Goal: Information Seeking & Learning: Check status

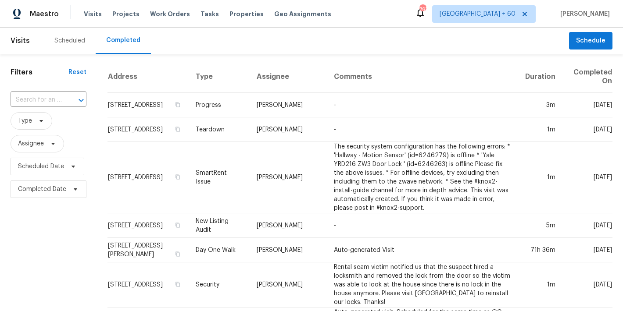
click at [58, 91] on div "​" at bounding box center [49, 100] width 76 height 19
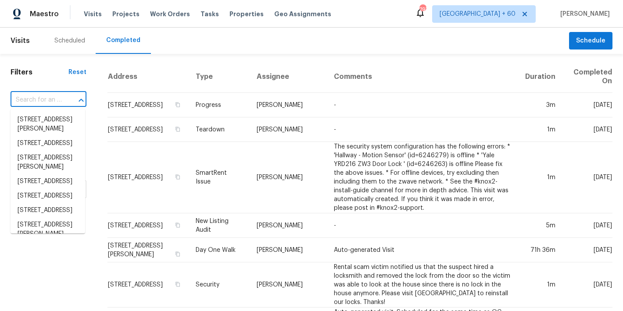
click at [46, 99] on input "text" at bounding box center [36, 100] width 51 height 14
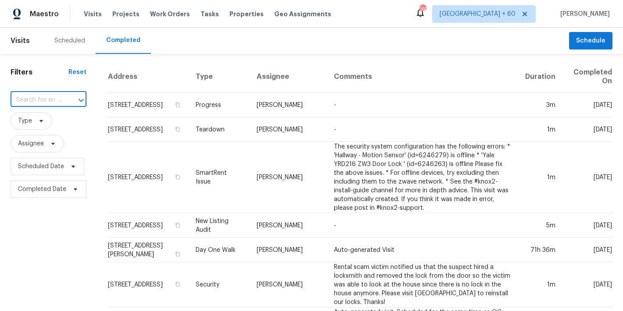
paste input "1004 Cobbler Ln Saint Peters, MO 63303"
type input "1004 Cobbler Ln Saint Peters, MO 63303"
click at [43, 126] on li "1004 Cobbler Ln, Saint Peters, MO 63303" at bounding box center [48, 125] width 75 height 24
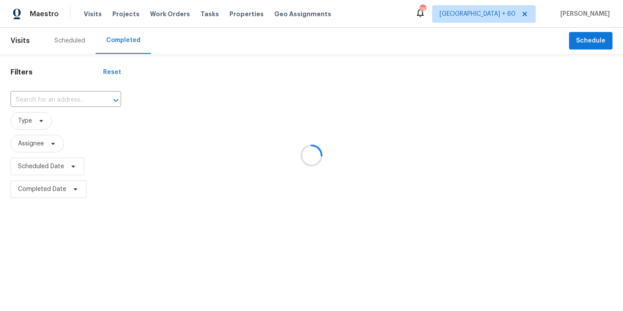
type input "1004 Cobbler Ln, Saint Peters, MO 63303"
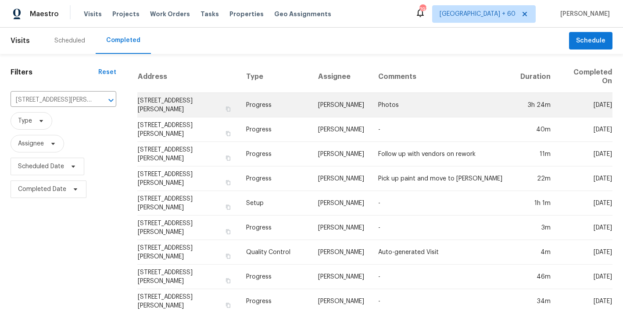
click at [155, 103] on td "1004 Cobbler Ln, Saint Peters, MO 63303" at bounding box center [187, 105] width 101 height 25
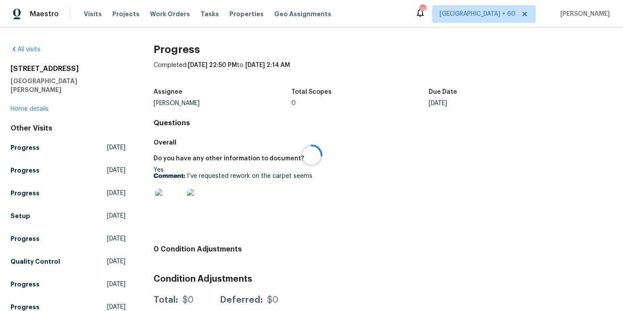
click at [25, 100] on div at bounding box center [311, 155] width 623 height 311
click at [21, 106] on link "Home details" at bounding box center [30, 109] width 38 height 6
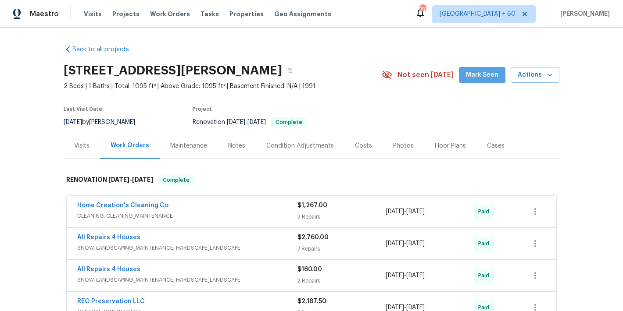
click at [475, 73] on span "Mark Seen" at bounding box center [482, 75] width 32 height 11
click at [82, 148] on div "Visits" at bounding box center [81, 146] width 15 height 9
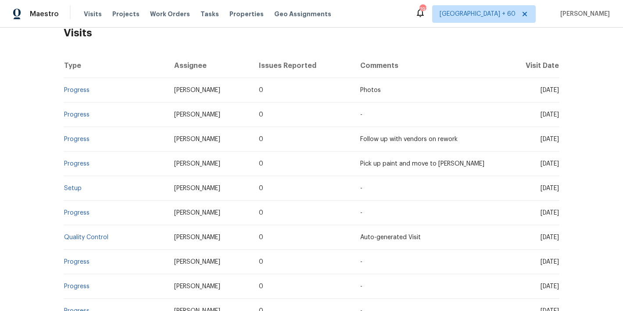
scroll to position [148, 0]
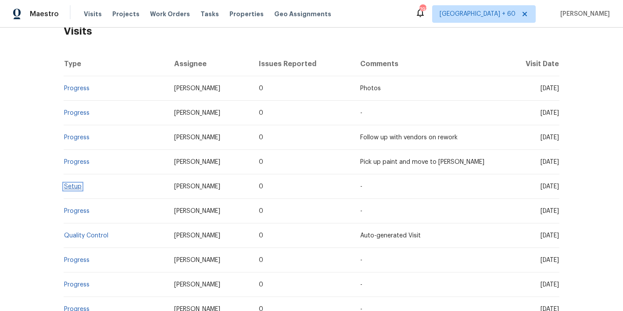
click at [72, 187] on link "Setup" at bounding box center [73, 187] width 18 height 6
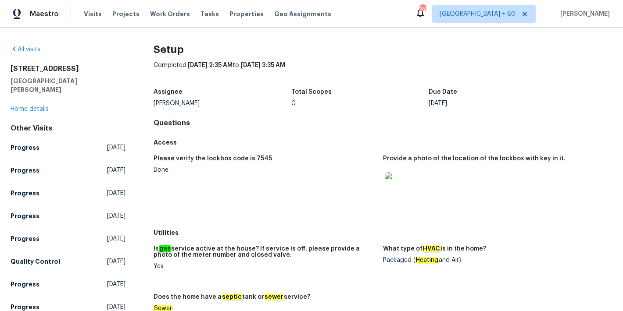
click at [267, 178] on figure "Please verify the lockbox code is 7545 Done" at bounding box center [267, 188] width 229 height 64
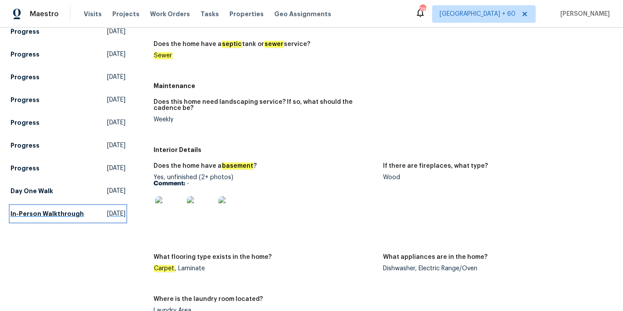
click at [42, 214] on h5 "In-Person Walkthrough" at bounding box center [47, 214] width 73 height 9
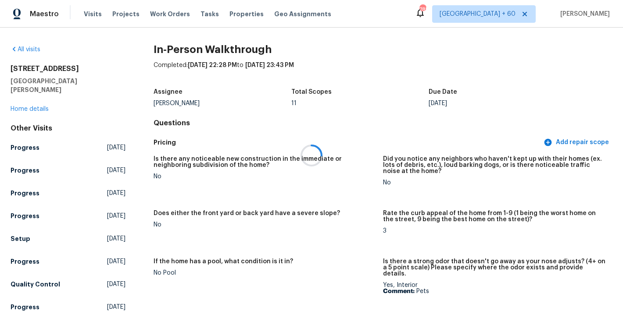
click at [402, 89] on div at bounding box center [311, 155] width 623 height 311
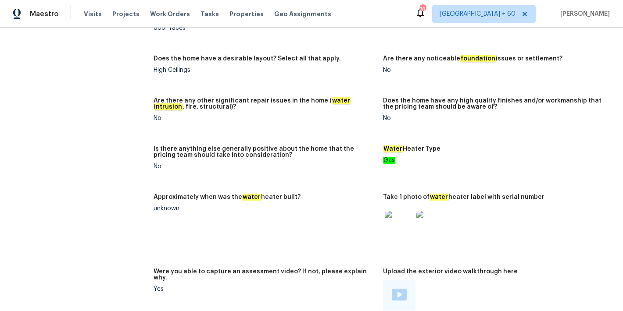
scroll to position [1467, 0]
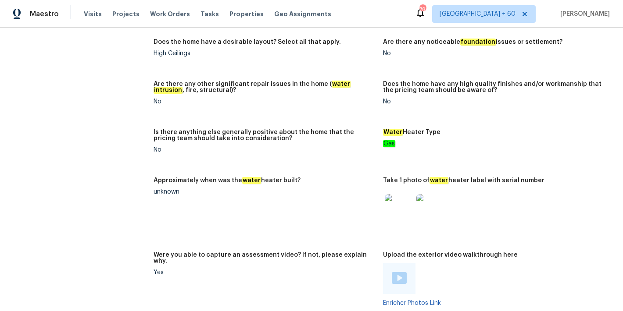
click at [388, 194] on img at bounding box center [398, 208] width 28 height 28
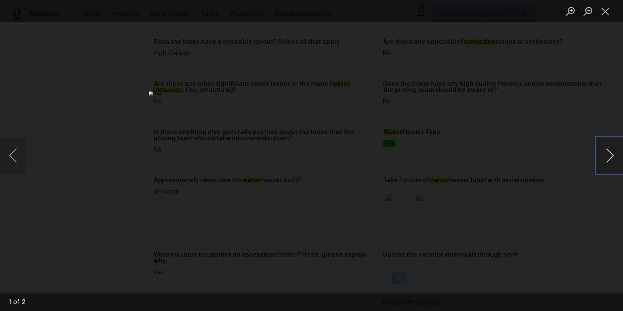
click at [613, 153] on button "Next image" at bounding box center [609, 155] width 26 height 35
click at [604, 13] on button "Close lightbox" at bounding box center [605, 11] width 18 height 15
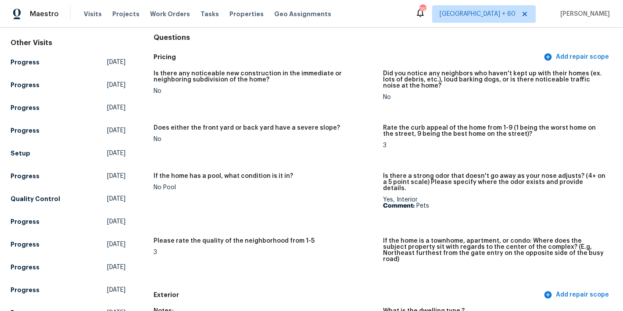
scroll to position [0, 0]
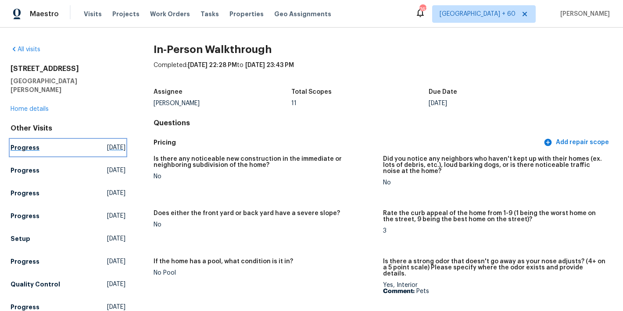
click at [27, 143] on h5 "Progress" at bounding box center [25, 147] width 29 height 9
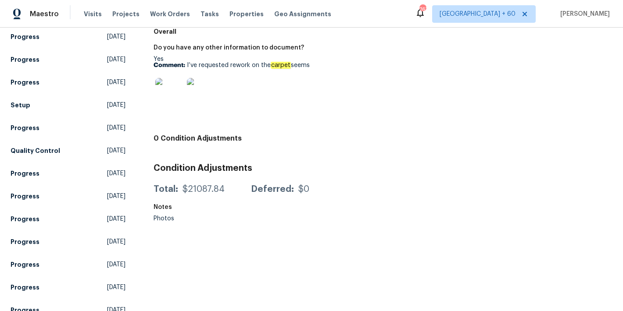
scroll to position [177, 0]
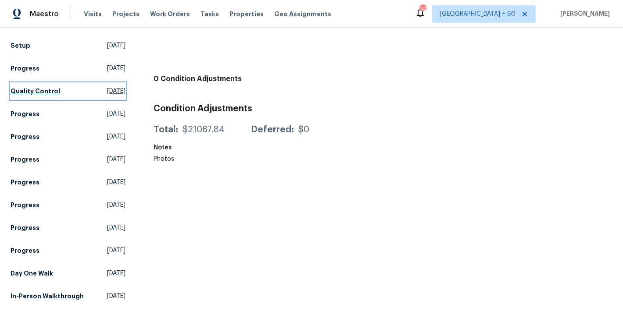
click at [32, 87] on h5 "Quality Control" at bounding box center [36, 91] width 50 height 9
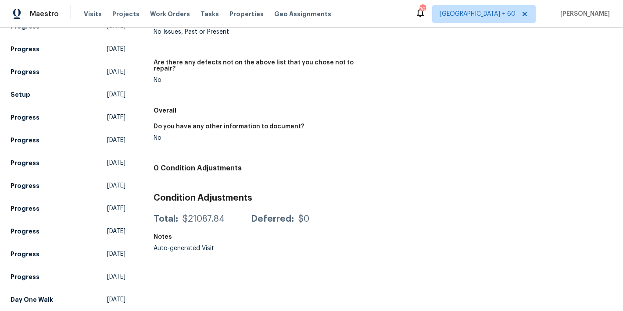
scroll to position [177, 0]
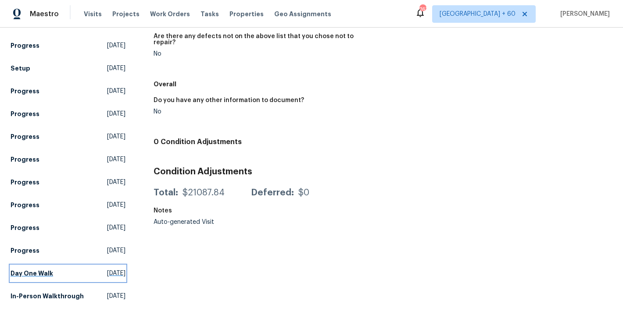
click at [43, 269] on h5 "Day One Walk" at bounding box center [32, 273] width 43 height 9
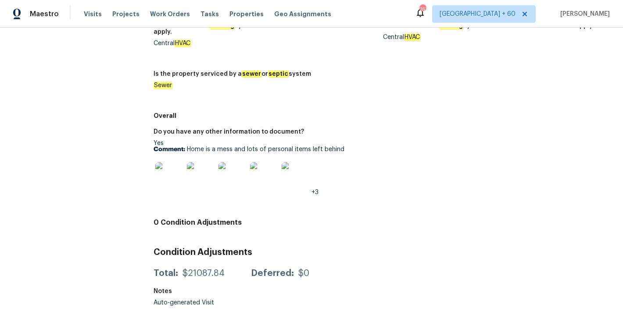
scroll to position [558, 0]
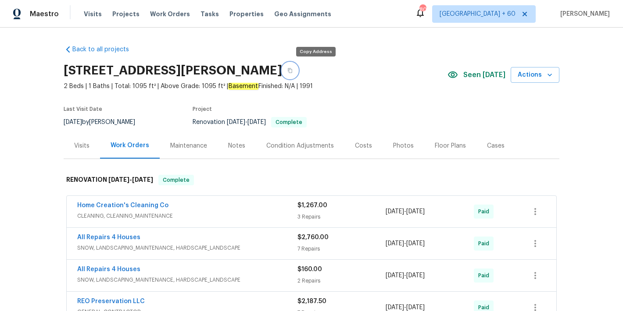
click at [292, 71] on icon "button" at bounding box center [290, 70] width 4 height 5
click at [387, 55] on div "Back to all projects 1004 Cobbler Ln, Saint Peters, MO 63303 2 Beds | 1 Baths |…" at bounding box center [311, 287] width 495 height 498
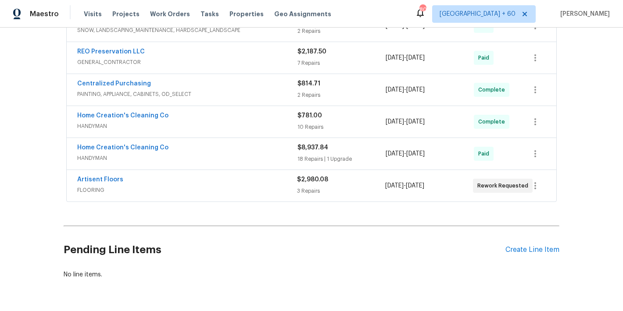
scroll to position [284, 0]
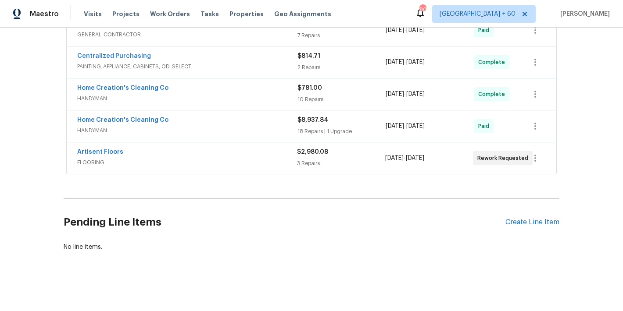
click at [280, 158] on span "FLOORING" at bounding box center [187, 162] width 220 height 9
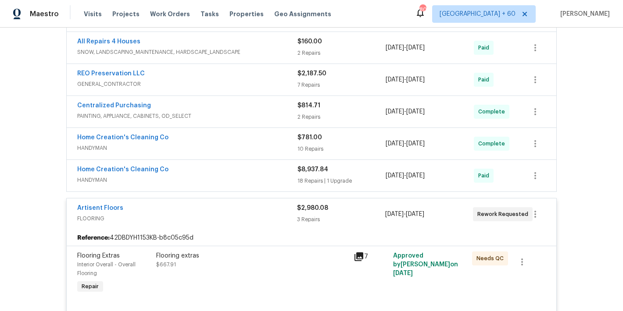
scroll to position [172, 0]
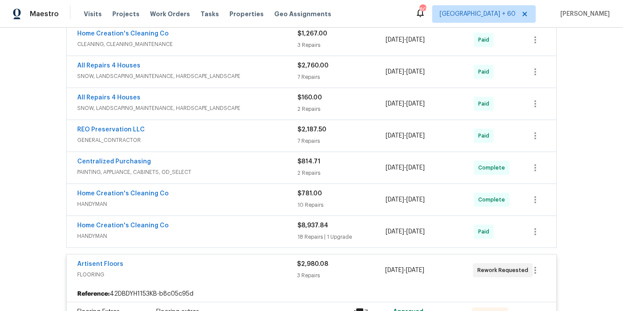
click at [268, 232] on span "HANDYMAN" at bounding box center [187, 236] width 220 height 9
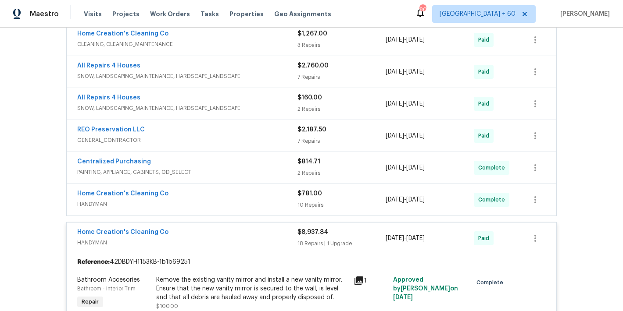
click at [273, 204] on span "HANDYMAN" at bounding box center [187, 204] width 220 height 9
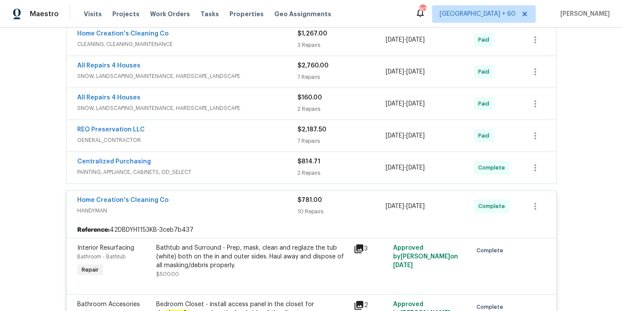
click at [271, 170] on span "PAINTING, APPLIANCE, CABINETS, OD_SELECT" at bounding box center [187, 172] width 220 height 9
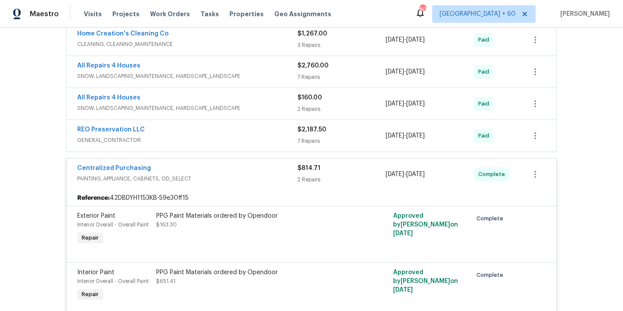
click at [278, 135] on div "REO Preservation LLC" at bounding box center [187, 130] width 220 height 11
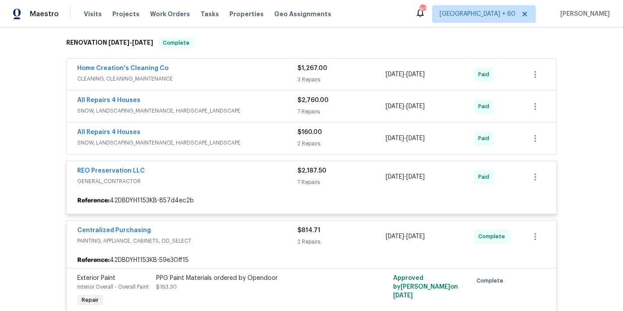
scroll to position [137, 0]
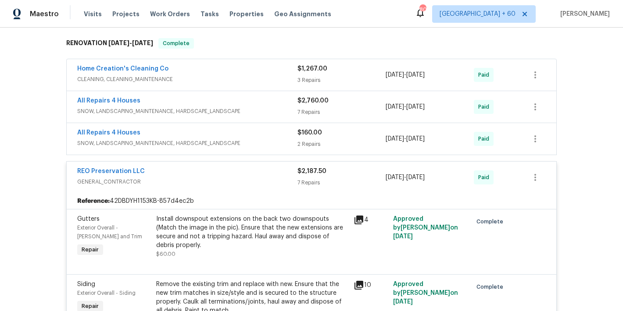
click at [274, 142] on span "SNOW, LANDSCAPING_MAINTENANCE, HARDSCAPE_LANDSCAPE" at bounding box center [187, 143] width 220 height 9
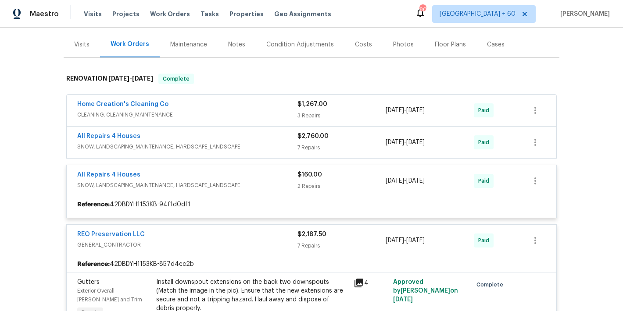
scroll to position [96, 0]
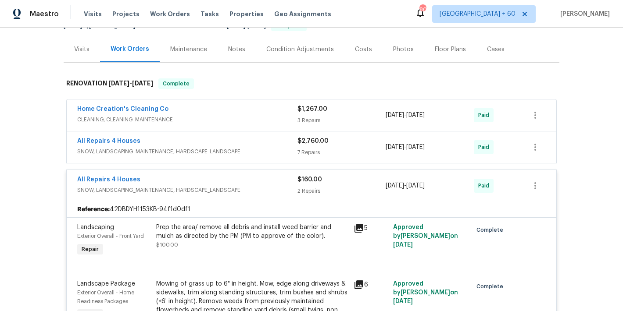
click at [279, 145] on div "All Repairs 4 Houses" at bounding box center [187, 142] width 220 height 11
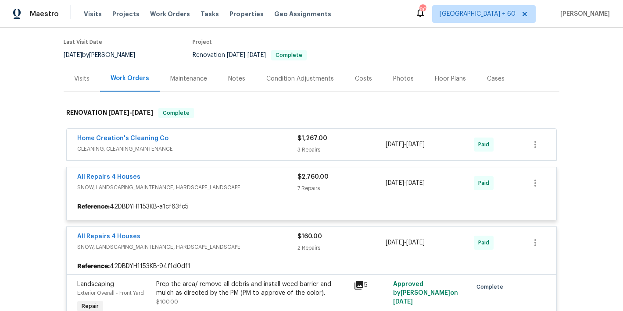
scroll to position [56, 0]
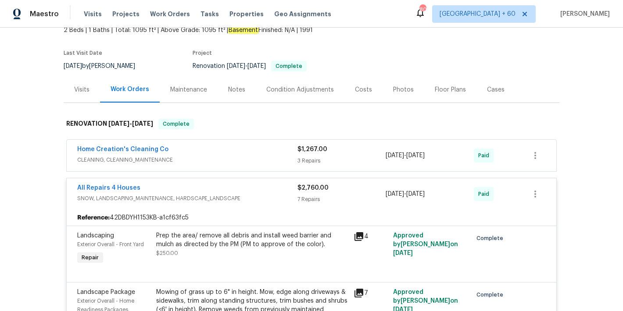
click at [283, 152] on div "Home Creation's Cleaning Co" at bounding box center [187, 150] width 220 height 11
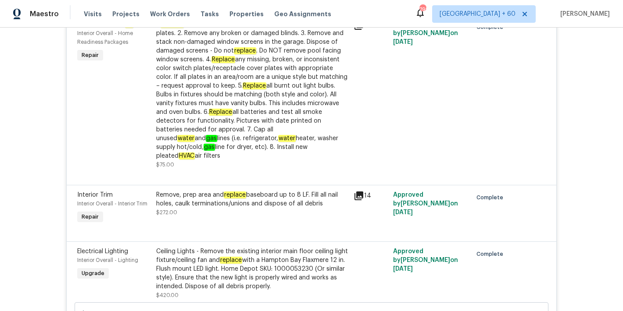
scroll to position [3133, 0]
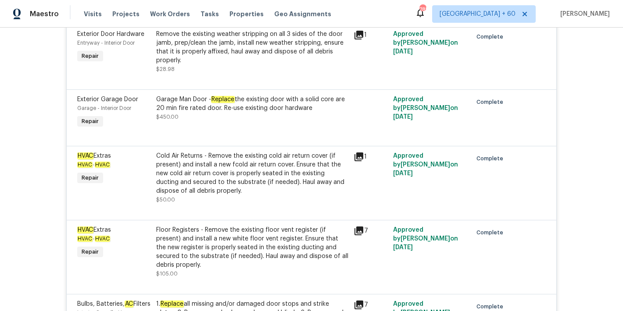
click at [575, 126] on div "Back to all projects 1004 Cobbler Ln, Saint Peters, MO 63303 2 Beds | 1 Baths |…" at bounding box center [311, 170] width 623 height 284
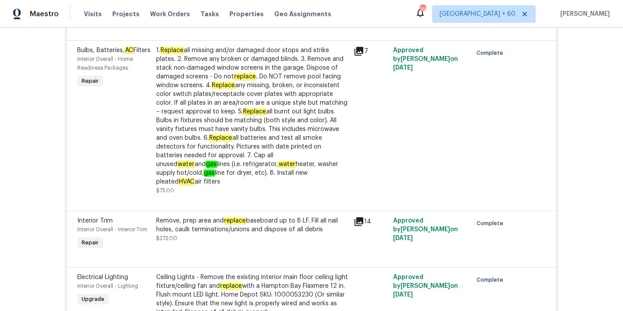
scroll to position [291, 0]
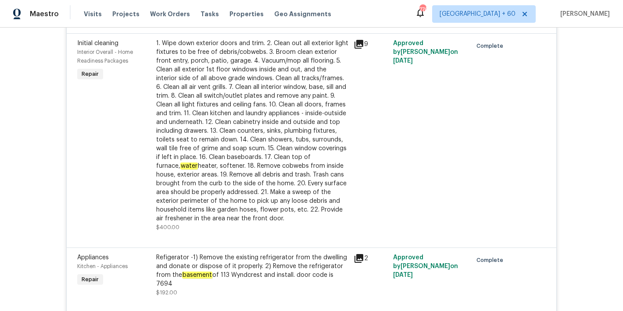
click at [582, 121] on div "Back to all projects 1004 Cobbler Ln, Saint Peters, MO 63303 2 Beds | 1 Baths |…" at bounding box center [311, 170] width 623 height 284
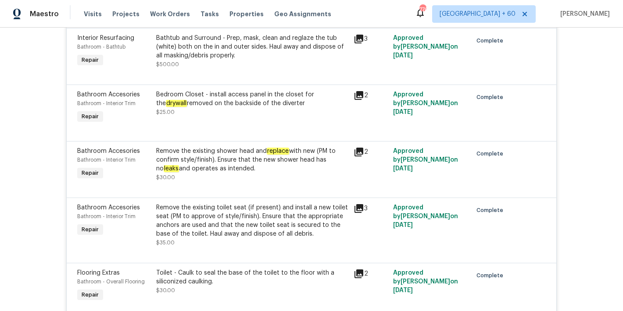
scroll to position [2295, 0]
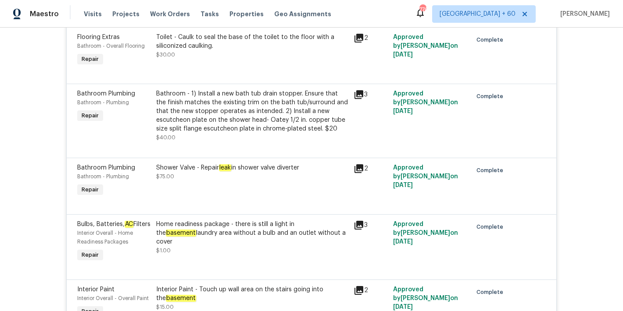
click at [267, 164] on div "Shower Valve - Repair leak in shower valve diverter" at bounding box center [252, 168] width 192 height 9
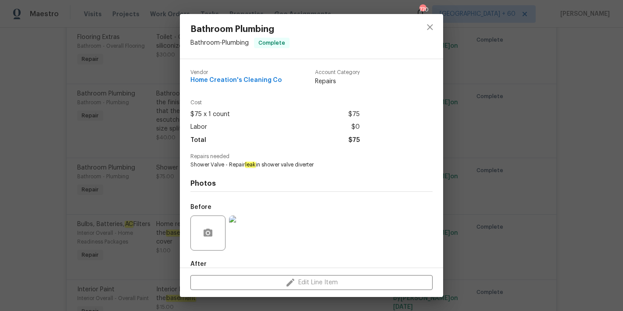
drag, startPoint x: 318, startPoint y: 165, endPoint x: 228, endPoint y: 164, distance: 89.9
click at [228, 164] on span "Shower Valve - Repair leak in shower valve diverter" at bounding box center [299, 164] width 218 height 7
copy span "Repair leak in shower valve diverter"
click at [434, 26] on icon "close" at bounding box center [429, 27] width 11 height 11
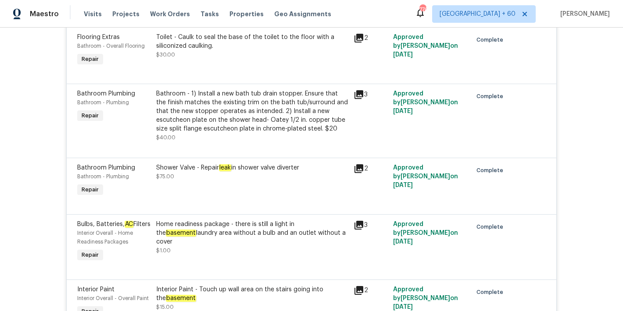
click at [580, 143] on div "Back to all projects 1004 Cobbler Ln, Saint Peters, MO 63303 2 Beds | 1 Baths |…" at bounding box center [311, 170] width 623 height 284
click at [270, 190] on div "Shower Valve - Repair leak in shower valve diverter $75.00" at bounding box center [251, 181] width 197 height 40
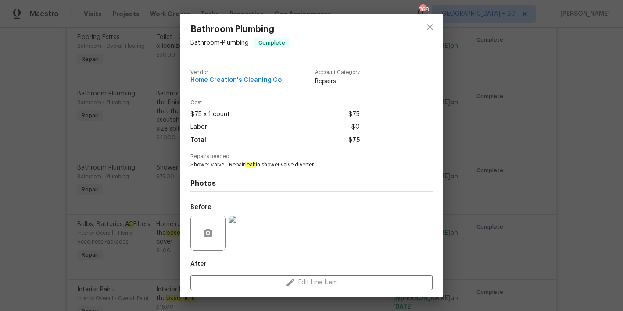
drag, startPoint x: 322, startPoint y: 167, endPoint x: 228, endPoint y: 166, distance: 93.8
click at [228, 166] on span "Shower Valve - Repair leak in shower valve diverter" at bounding box center [299, 164] width 218 height 7
copy span "Repair leak in shower valve diverter"
click at [432, 22] on icon "close" at bounding box center [429, 27] width 11 height 11
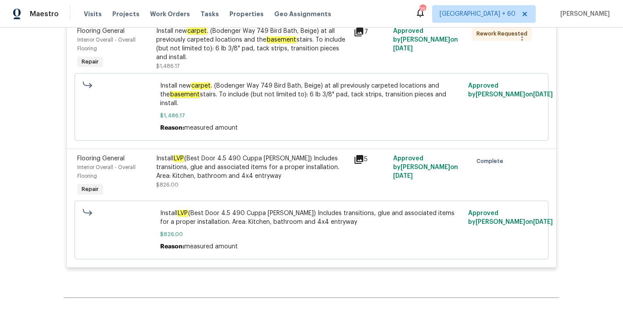
scroll to position [4616, 0]
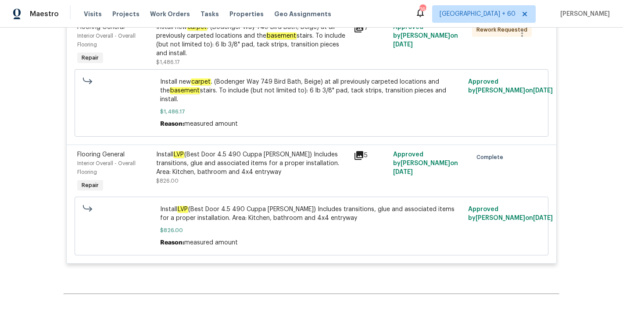
click at [348, 209] on span "Install LVP (Best Door 4.5 490 Cuppa Joe) Includes transitions, glue and associ…" at bounding box center [311, 214] width 303 height 18
drag, startPoint x: 318, startPoint y: 209, endPoint x: 208, endPoint y: 210, distance: 109.6
click at [208, 210] on span "Install LVP (Best Door 4.5 490 Cuppa Joe) Includes transitions, glue and associ…" at bounding box center [311, 214] width 303 height 18
copy span "Kitchen, bathroom and 4x4 entryway"
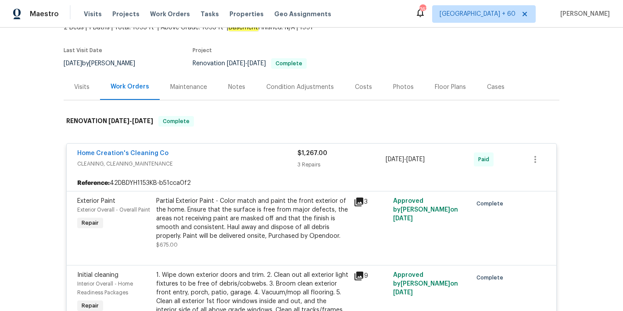
scroll to position [0, 0]
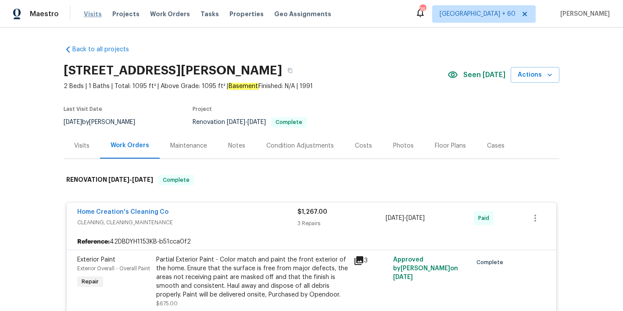
click at [94, 14] on span "Visits" at bounding box center [93, 14] width 18 height 9
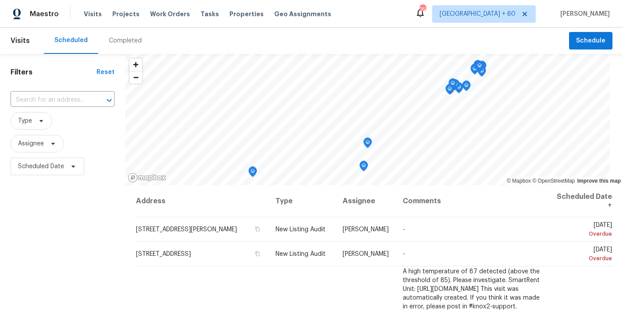
click at [133, 45] on div "Completed" at bounding box center [125, 41] width 54 height 26
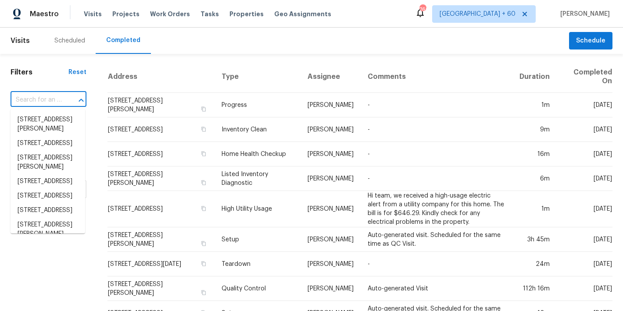
click at [58, 99] on input "text" at bounding box center [36, 100] width 51 height 14
paste input "7045 Treeline Dr, Cumming, GA 30028"
type input "7045 Treeline Dr, Cumming, GA 30028"
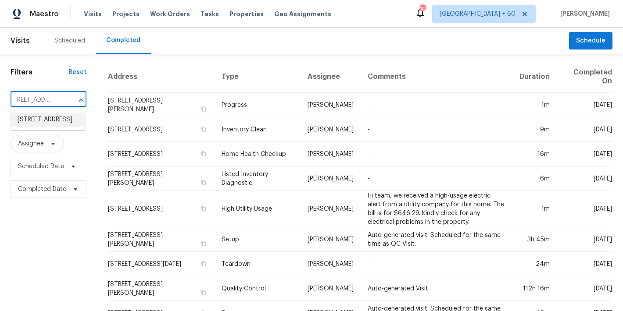
click at [41, 126] on li "7045 Treeline Dr, Cumming, GA 30028" at bounding box center [48, 120] width 75 height 14
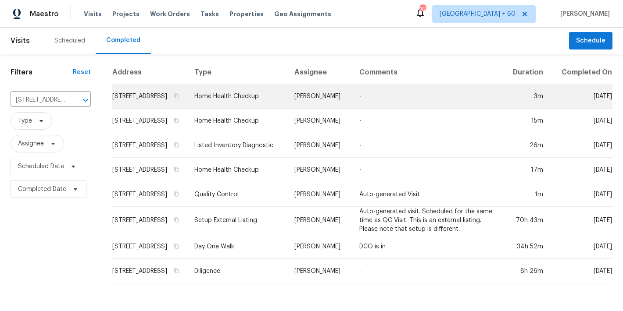
click at [135, 103] on td "7045 Treeline Dr, Cumming, GA 30028" at bounding box center [149, 96] width 75 height 25
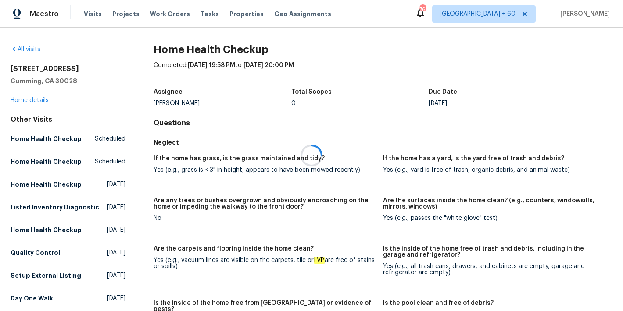
click at [23, 102] on div at bounding box center [311, 155] width 623 height 311
click at [23, 101] on div at bounding box center [311, 155] width 623 height 311
click at [28, 100] on link "Home details" at bounding box center [30, 100] width 38 height 6
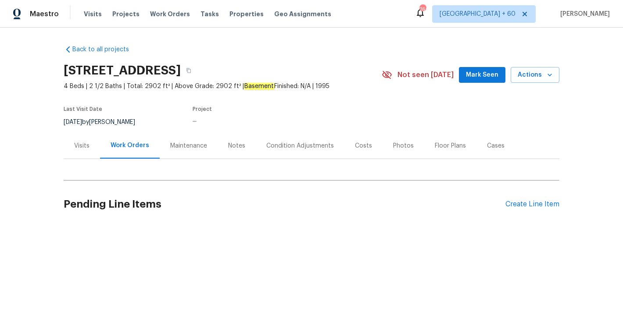
click at [479, 79] on span "Mark Seen" at bounding box center [482, 75] width 32 height 11
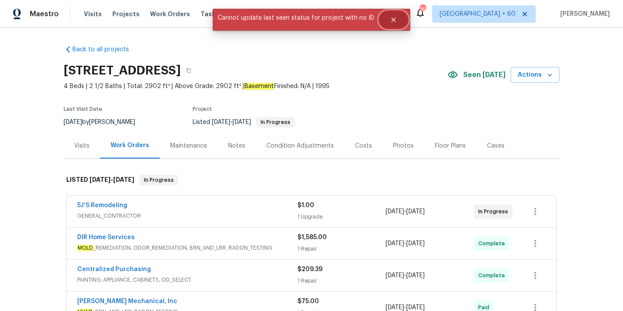
click at [392, 21] on icon "Close" at bounding box center [393, 20] width 4 height 4
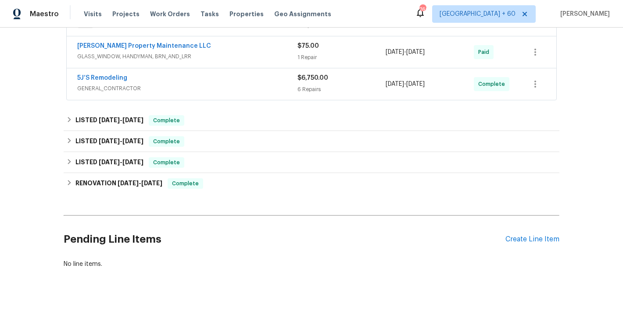
scroll to position [290, 0]
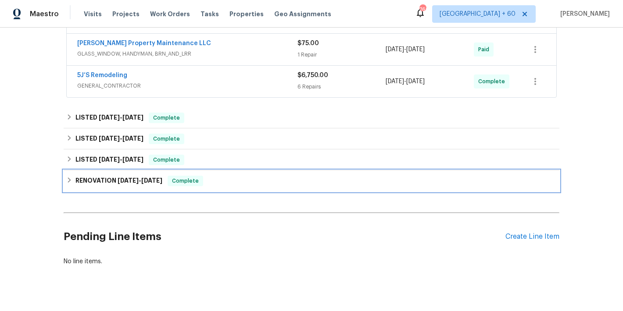
click at [206, 181] on div "RENOVATION 1/2/25 - 1/29/25 Complete" at bounding box center [311, 181] width 490 height 11
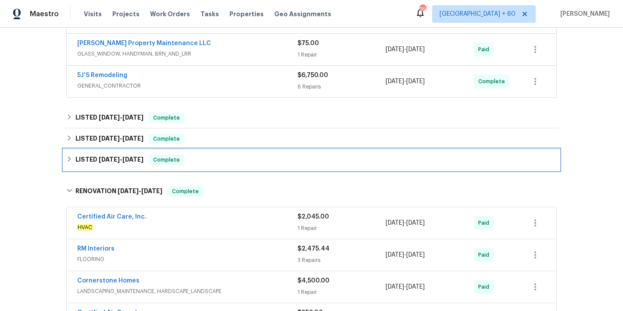
click at [200, 166] on div "LISTED 2/22/25 - 2/24/25 Complete" at bounding box center [311, 159] width 495 height 21
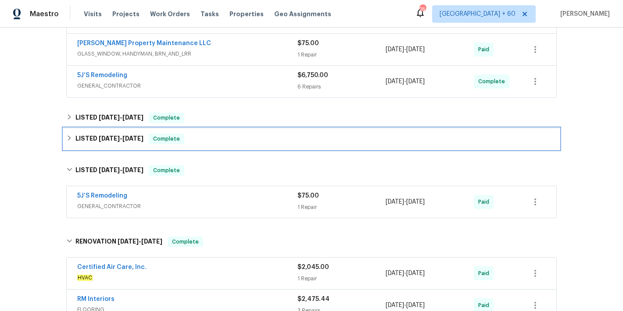
click at [233, 142] on div "LISTED 3/11/25 - 3/17/25 Complete" at bounding box center [311, 139] width 490 height 11
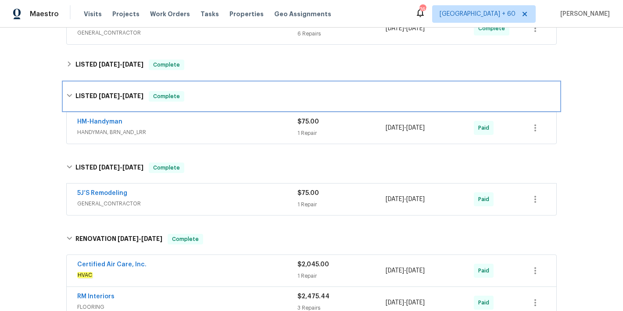
scroll to position [352, 0]
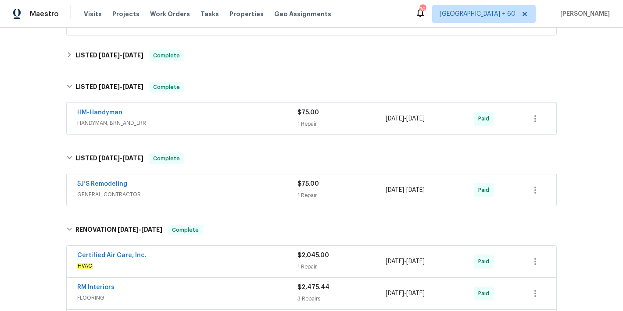
click at [268, 190] on span "GENERAL_CONTRACTOR" at bounding box center [187, 194] width 220 height 9
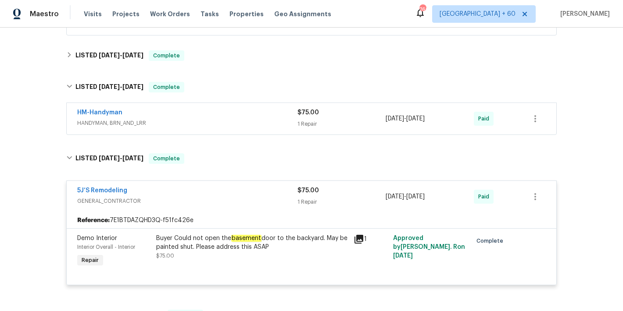
click at [257, 119] on span "HANDYMAN, BRN_AND_LRR" at bounding box center [187, 123] width 220 height 9
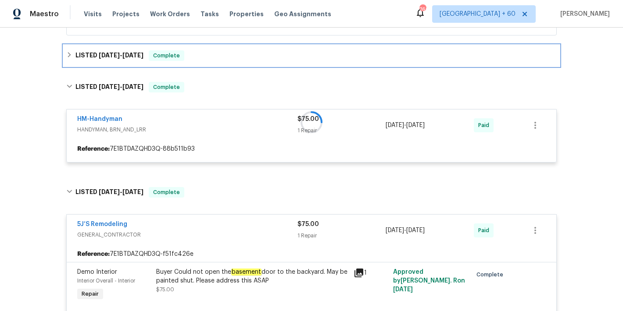
click at [214, 55] on div "LISTED 6/16/25 - 6/19/25 Complete" at bounding box center [311, 55] width 490 height 11
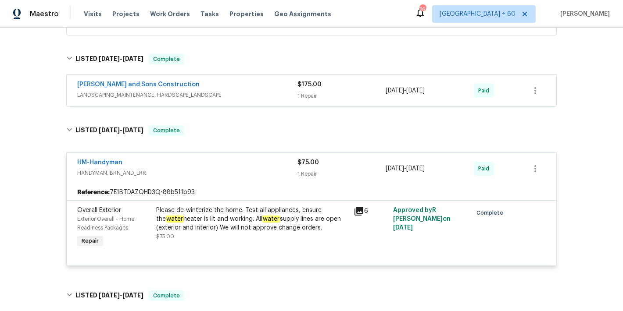
click at [254, 98] on span "LANDSCAPING_MAINTENANCE, HARDSCAPE_LANDSCAPE" at bounding box center [187, 95] width 220 height 9
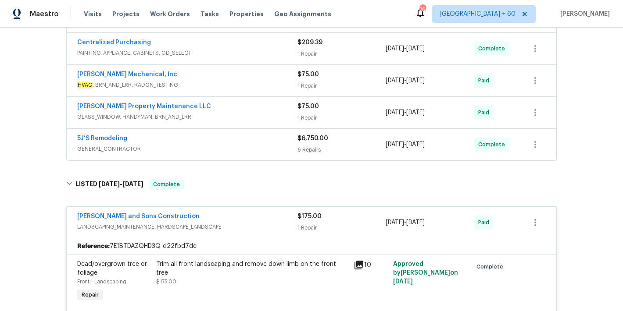
scroll to position [219, 0]
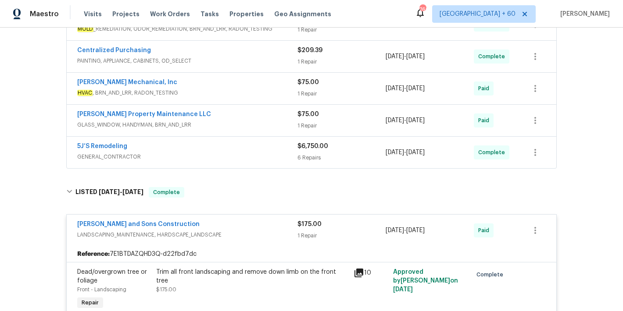
click at [277, 140] on div "5J’S Remodeling GENERAL_CONTRACTOR $6,750.00 6 Repairs 8/4/2025 - 8/21/2025 Com…" at bounding box center [311, 153] width 489 height 32
click at [278, 149] on div "5J’S Remodeling" at bounding box center [187, 147] width 220 height 11
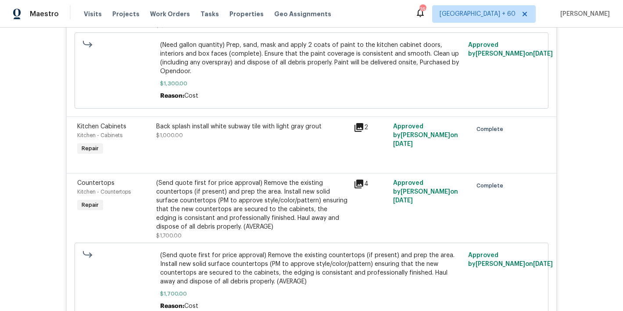
scroll to position [896, 0]
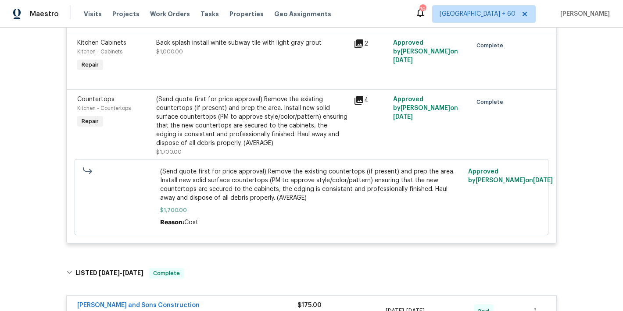
click at [580, 98] on div "Back to all projects 7045 Treeline Dr, Cumming, GA 30028 4 Beds | 2 1/2 Baths |…" at bounding box center [311, 170] width 623 height 284
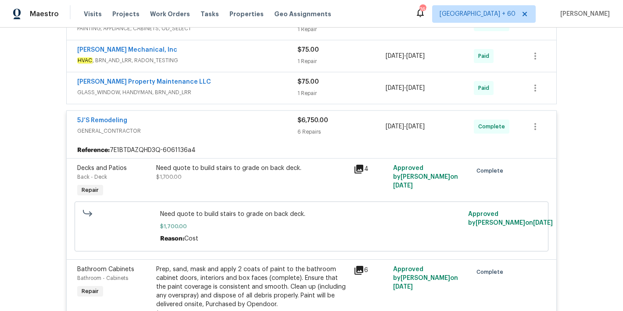
scroll to position [216, 0]
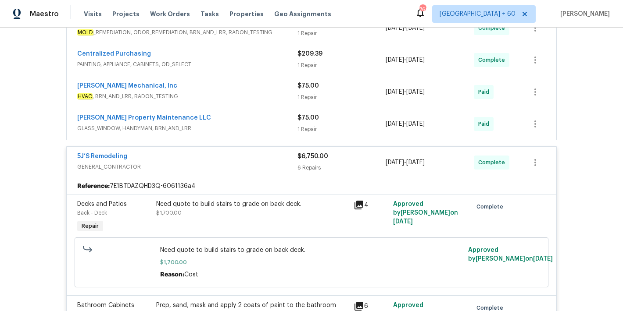
click at [272, 122] on div "Glen Property Maintenance LLC" at bounding box center [187, 119] width 220 height 11
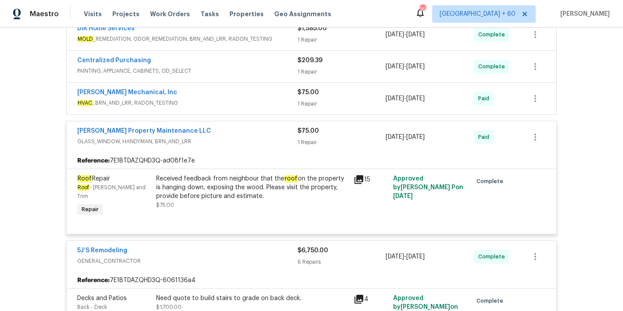
scroll to position [209, 0]
click at [273, 96] on div "JH Martin Mechanical, Inc" at bounding box center [187, 94] width 220 height 11
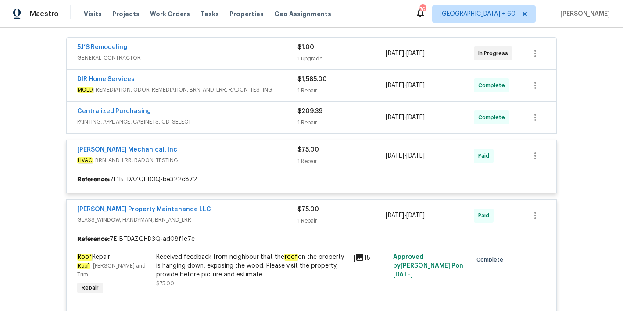
scroll to position [159, 0]
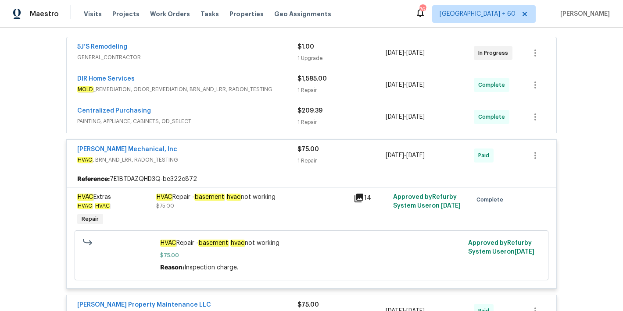
click at [271, 115] on div "Centralized Purchasing" at bounding box center [187, 112] width 220 height 11
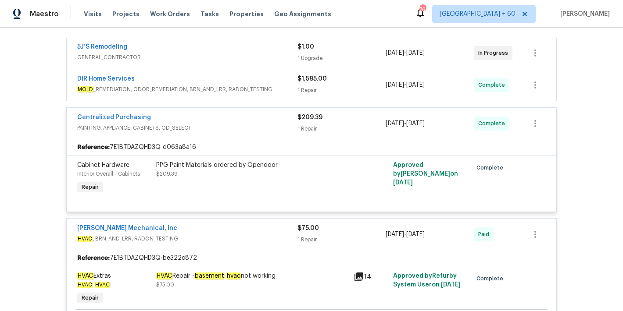
click at [285, 85] on span "MOLD _REMEDIATION, ODOR_REMEDIATION, BRN_AND_LRR, RADON_TESTING" at bounding box center [187, 89] width 220 height 9
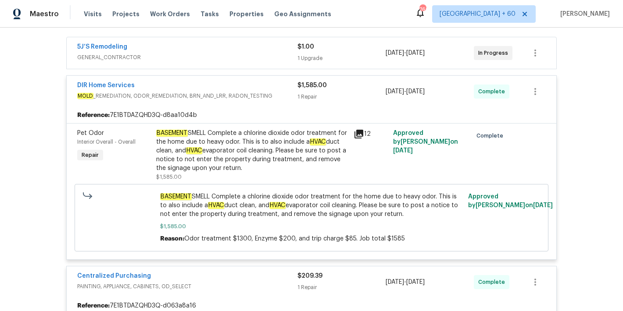
click at [596, 117] on div "Back to all projects 7045 Treeline Dr, Cumming, GA 30028 4 Beds | 2 1/2 Baths |…" at bounding box center [311, 170] width 623 height 284
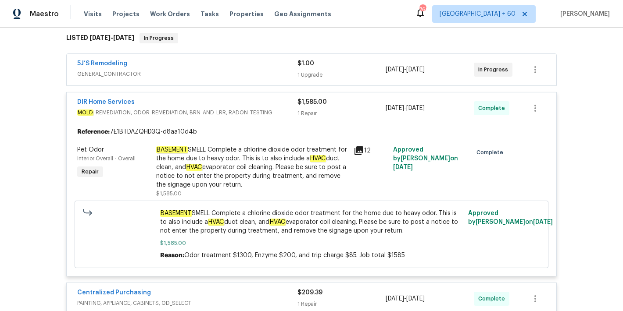
scroll to position [138, 0]
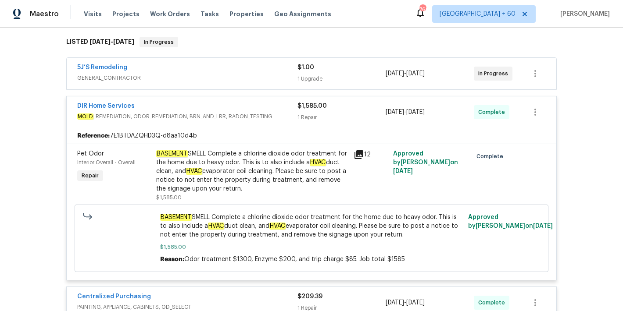
click at [274, 71] on div "5J’S Remodeling" at bounding box center [187, 68] width 220 height 11
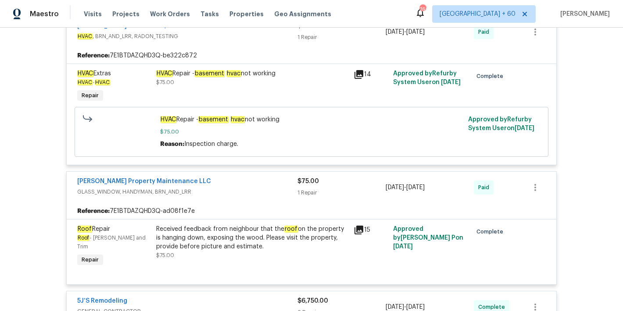
scroll to position [646, 0]
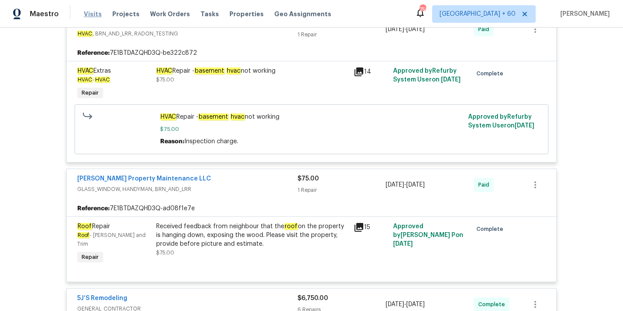
click at [89, 12] on span "Visits" at bounding box center [93, 14] width 18 height 9
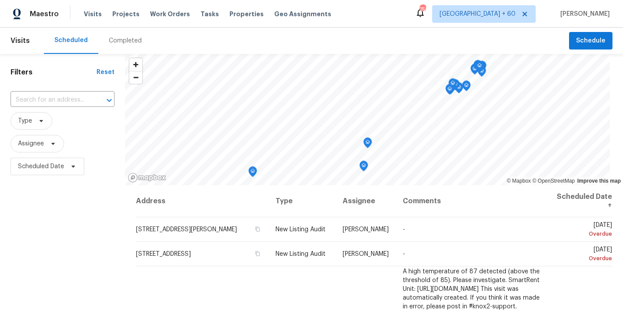
click at [129, 43] on div "Completed" at bounding box center [125, 40] width 33 height 9
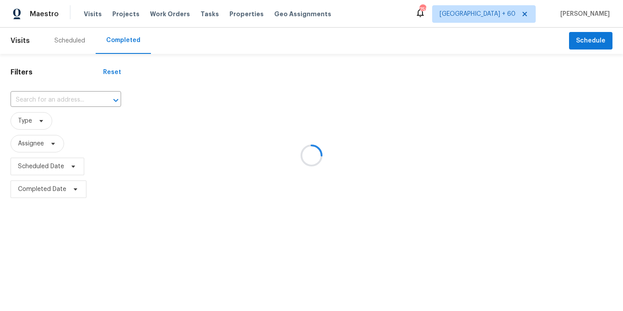
click at [42, 99] on div at bounding box center [311, 155] width 623 height 311
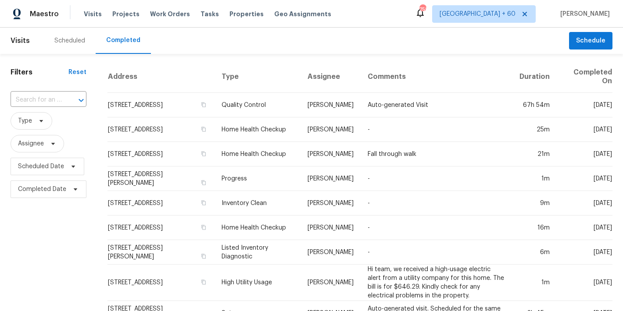
click at [42, 99] on input "text" at bounding box center [36, 100] width 51 height 14
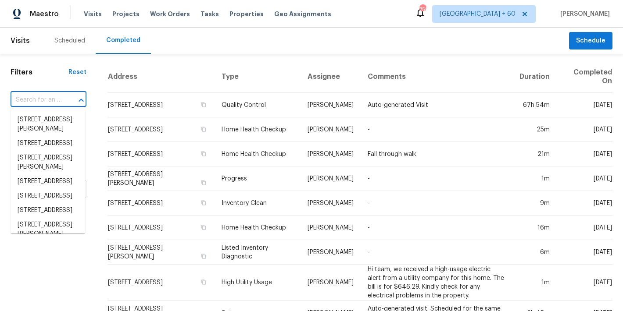
paste input "806 Brighton Pt, Atlanta, GA 30328"
type input "806 Brighton Pt, Atlanta, GA 30328"
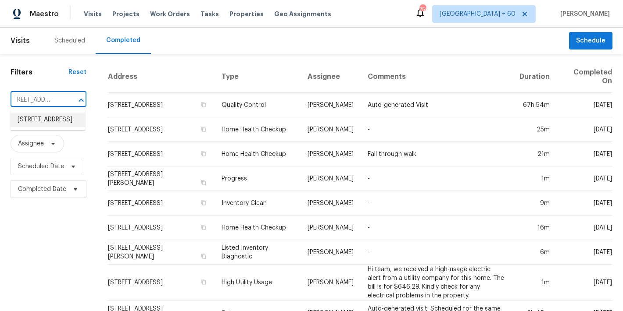
click at [40, 123] on li "806 Brighton Pt, Atlanta, GA 30328" at bounding box center [48, 120] width 75 height 14
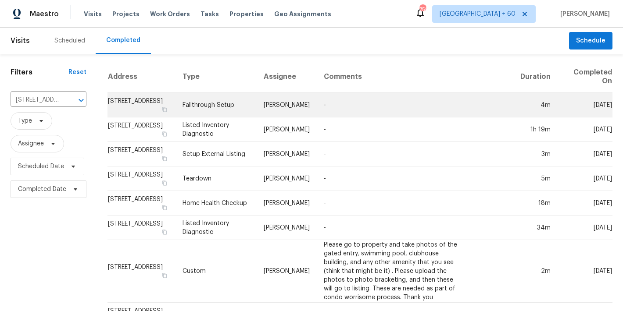
click at [129, 109] on td "806 Brighton Pt, Atlanta, GA 30328" at bounding box center [141, 105] width 68 height 25
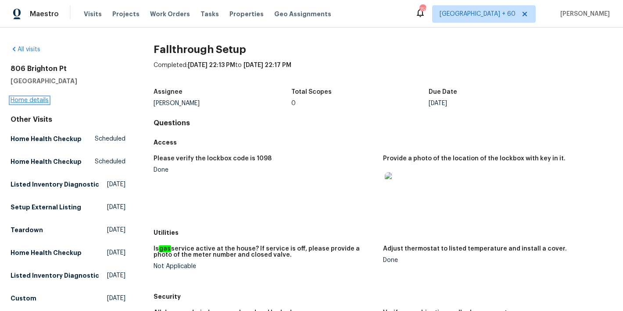
click at [36, 99] on link "Home details" at bounding box center [30, 100] width 38 height 6
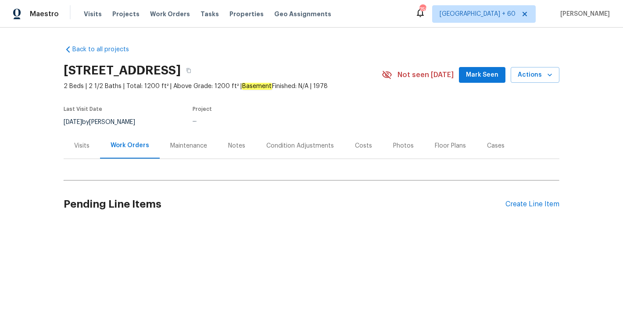
click at [477, 73] on span "Mark Seen" at bounding box center [482, 75] width 32 height 11
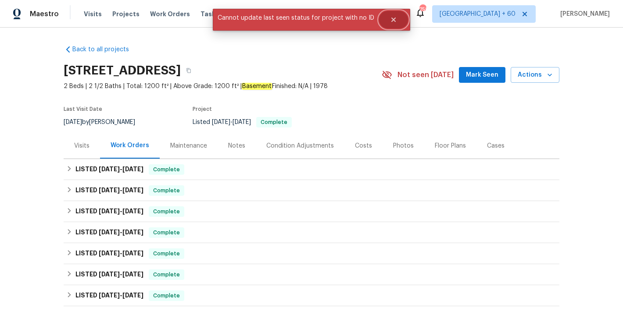
click at [390, 21] on icon "Close" at bounding box center [393, 19] width 7 height 7
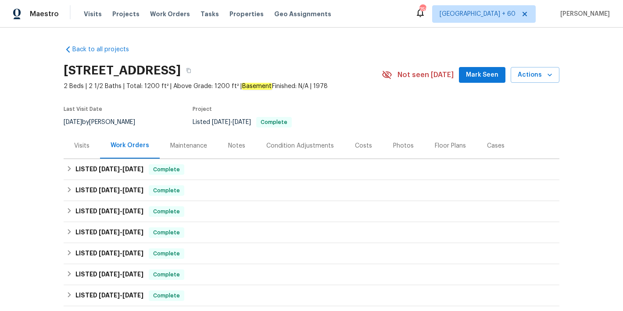
click at [480, 75] on span "Mark Seen" at bounding box center [482, 75] width 32 height 11
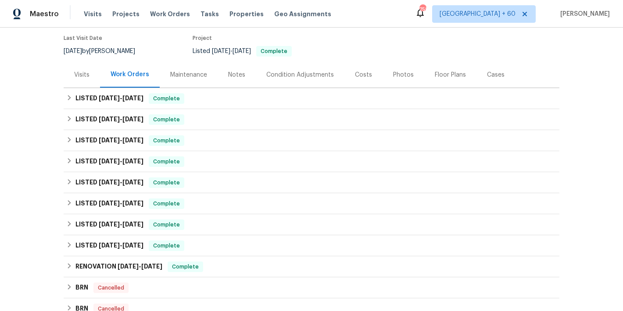
scroll to position [82, 0]
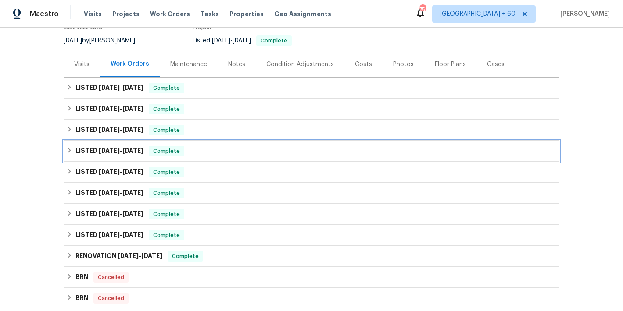
click at [196, 155] on div "LISTED 5/9/25 - 5/14/25 Complete" at bounding box center [311, 151] width 490 height 11
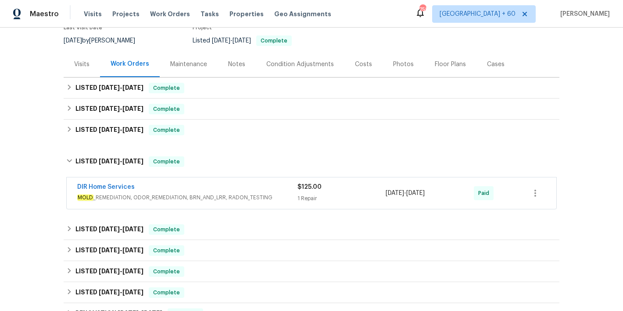
click at [237, 177] on div "DIR Home Services MOLD _REMEDIATION, ODOR_REMEDIATION, BRN_AND_LRR, RADON_TESTI…" at bounding box center [311, 193] width 490 height 32
click at [211, 190] on div "DIR Home Services" at bounding box center [187, 188] width 220 height 11
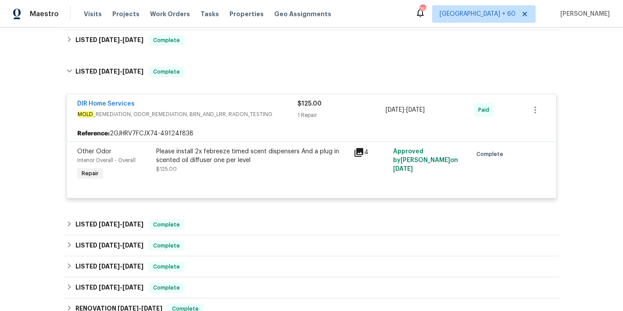
scroll to position [107, 0]
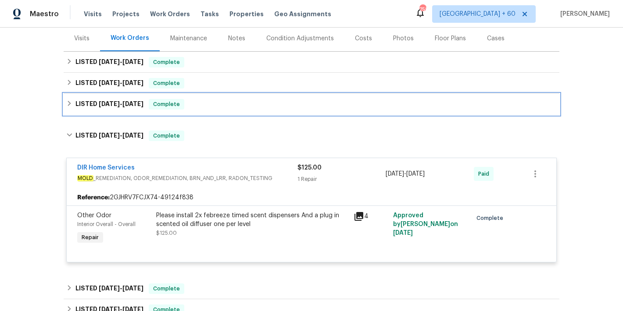
click at [215, 109] on div "LISTED 6/10/25 - 6/13/25 Complete" at bounding box center [311, 104] width 490 height 11
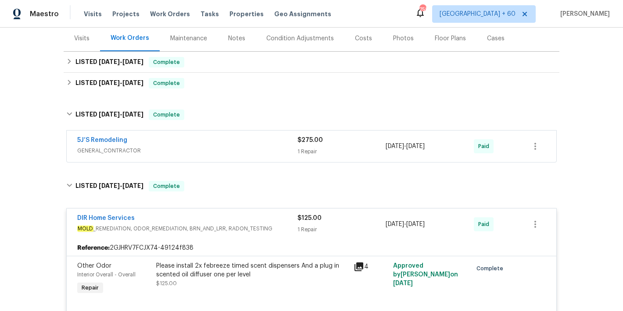
click at [231, 139] on div "5J’S Remodeling" at bounding box center [187, 141] width 220 height 11
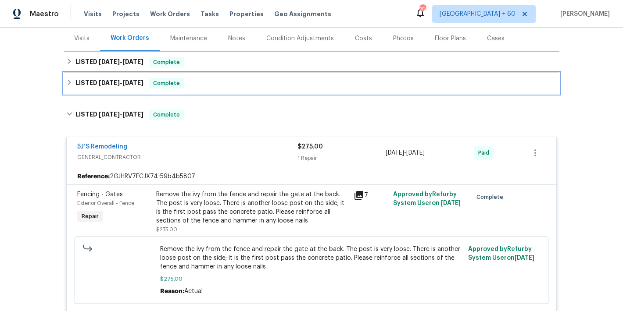
click at [241, 83] on div "LISTED 6/10/25 - 6/13/25 Complete" at bounding box center [311, 83] width 490 height 11
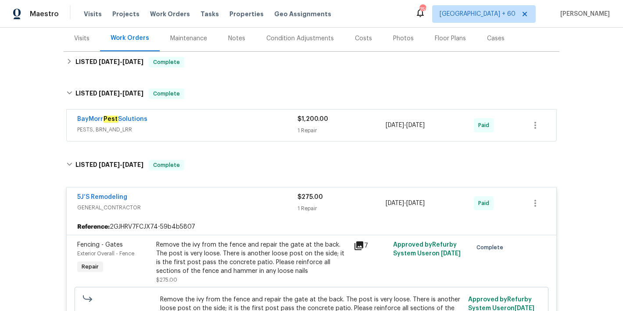
click at [270, 117] on div "BayMorr Pest Solutions" at bounding box center [187, 120] width 220 height 11
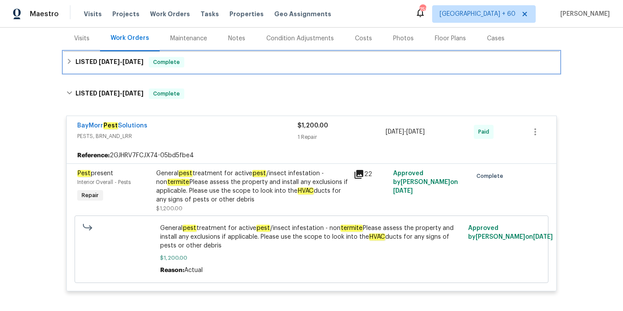
click at [214, 67] on div "LISTED 6/10/25 - 9/6/25 Complete" at bounding box center [311, 62] width 490 height 11
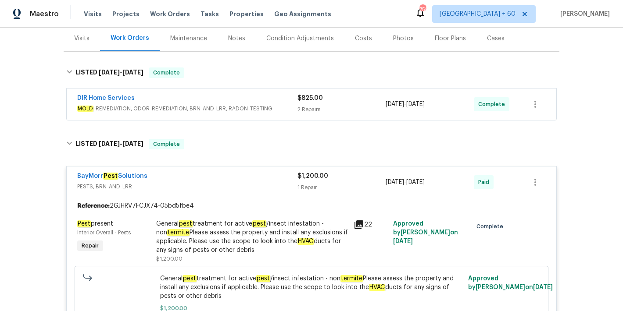
click at [241, 103] on div "DIR Home Services" at bounding box center [187, 99] width 220 height 11
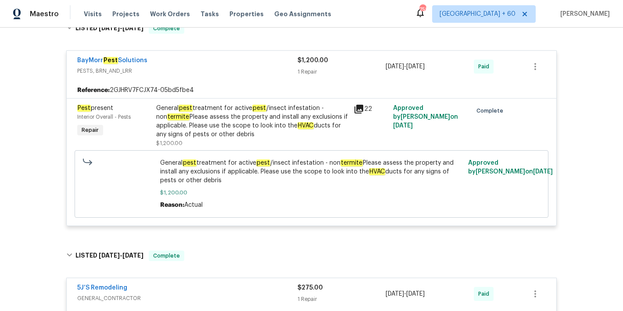
scroll to position [383, 0]
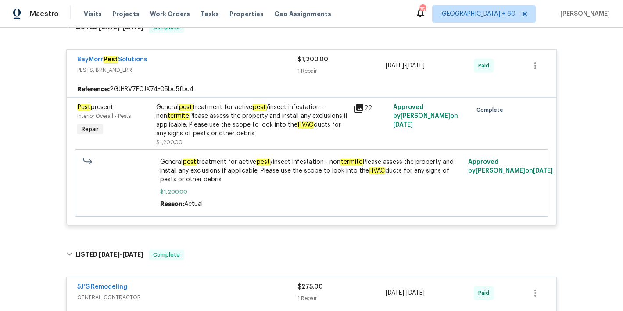
click at [253, 128] on div "General pest treatment for active pest /insect infestation - non termite Please…" at bounding box center [252, 120] width 192 height 35
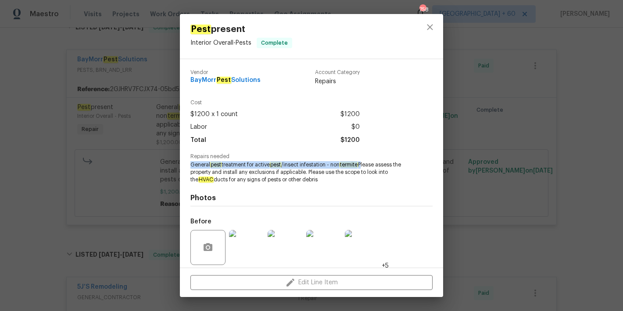
drag, startPoint x: 365, startPoint y: 165, endPoint x: 158, endPoint y: 162, distance: 206.9
click at [158, 162] on div "Pest present Interior Overall - Pests Complete Vendor BayMorr Pest Solutions Ac…" at bounding box center [311, 155] width 623 height 311
copy span "General pest treatment for active pest /insect infestation - non termite"
drag, startPoint x: 260, startPoint y: 79, endPoint x: 182, endPoint y: 79, distance: 78.5
click at [182, 79] on div "Vendor BayMorr Pest Solutions Account Category Repairs Cost $1200 x 1 count $12…" at bounding box center [311, 163] width 263 height 209
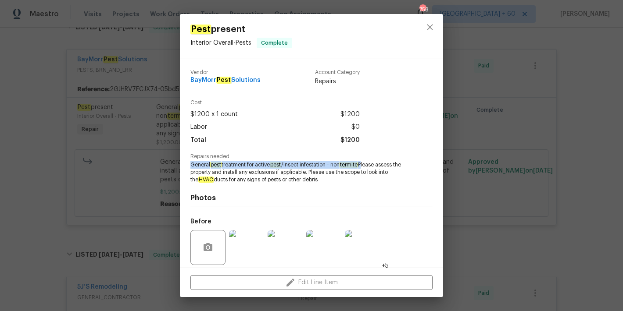
copy span "BayMorr Pest Solutions"
click at [433, 26] on icon "close" at bounding box center [429, 27] width 11 height 11
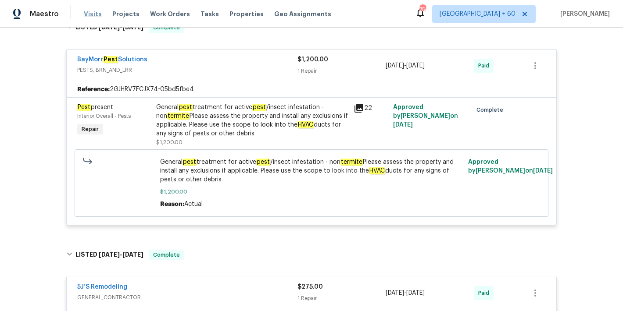
click at [84, 14] on span "Visits" at bounding box center [93, 14] width 18 height 9
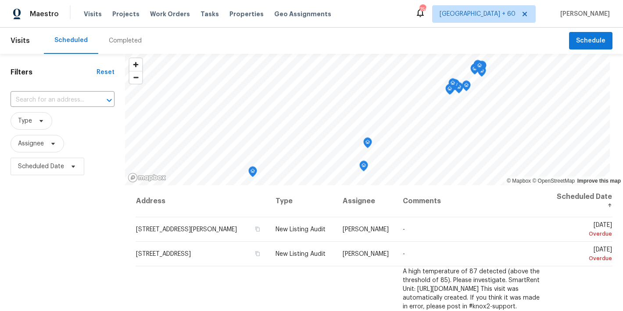
click at [128, 39] on div "Completed" at bounding box center [125, 40] width 33 height 9
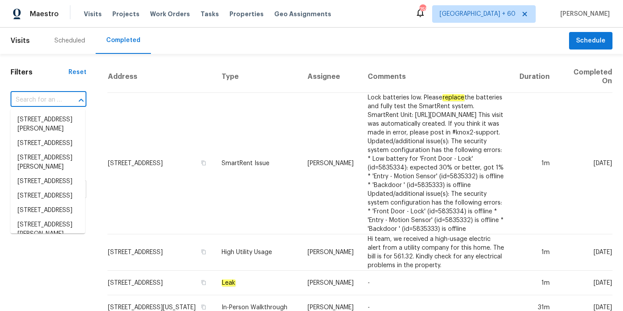
click at [60, 99] on input "text" at bounding box center [36, 100] width 51 height 14
paste input "608 Summer Pl, Norcross, GA 30071"
type input "608 Summer Pl, Norcross, GA 30071"
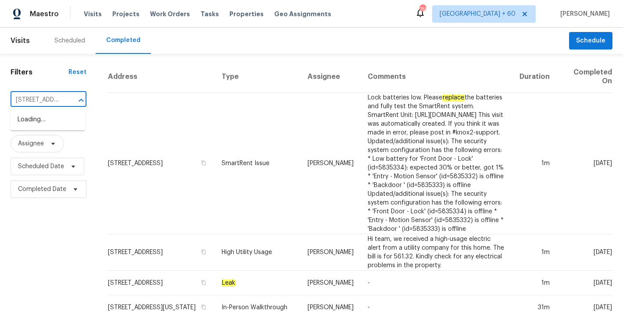
scroll to position [0, 59]
click at [30, 127] on li "608 Summer Pl, Norcross, GA 30071" at bounding box center [48, 120] width 75 height 14
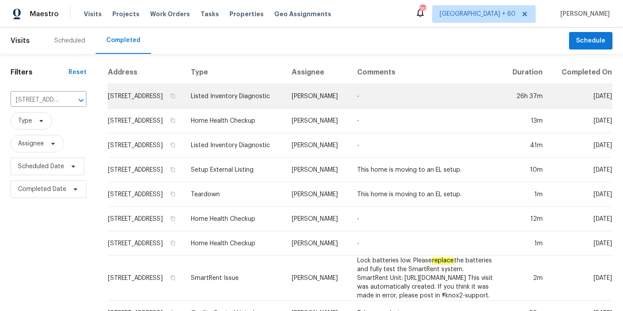
click at [141, 107] on td "608 Summer Pl, Norcross, GA 30071" at bounding box center [145, 96] width 76 height 25
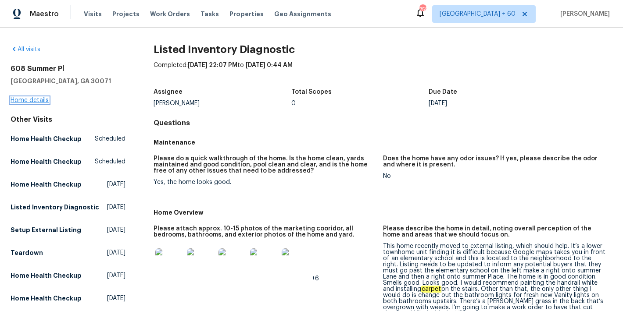
click at [28, 99] on link "Home details" at bounding box center [30, 100] width 38 height 6
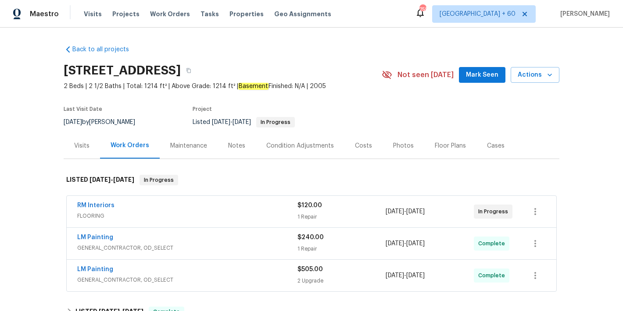
click at [486, 72] on span "Mark Seen" at bounding box center [482, 75] width 32 height 11
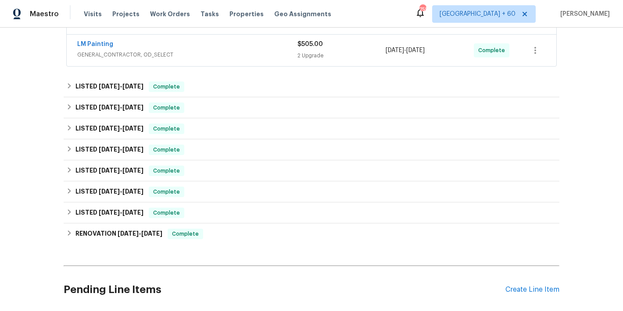
scroll to position [156, 0]
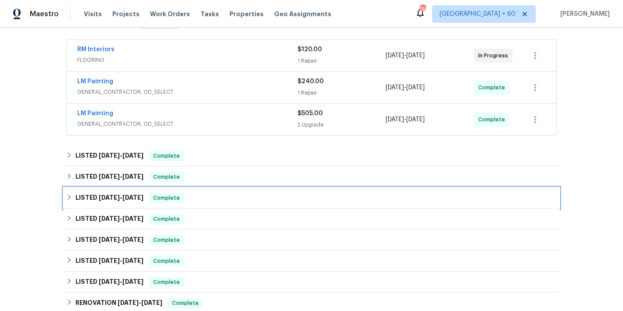
click at [203, 201] on div "LISTED 3/28/25 - 4/3/25 Complete" at bounding box center [311, 198] width 490 height 11
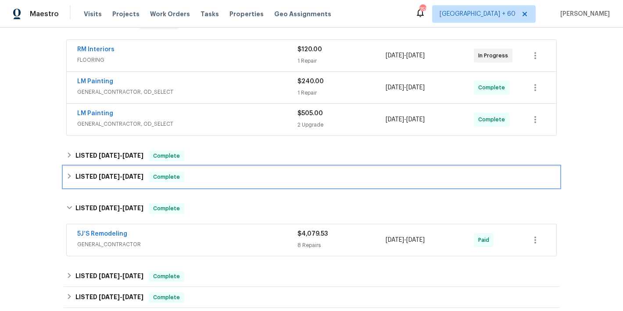
click at [225, 180] on div "LISTED 4/28/25 - 4/30/25 Complete" at bounding box center [311, 177] width 490 height 11
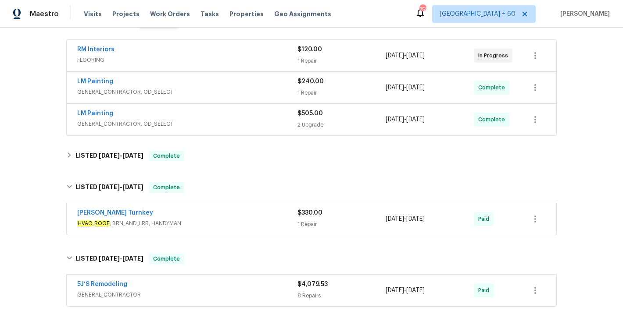
click at [245, 210] on div "Davis Turnkey" at bounding box center [187, 214] width 220 height 11
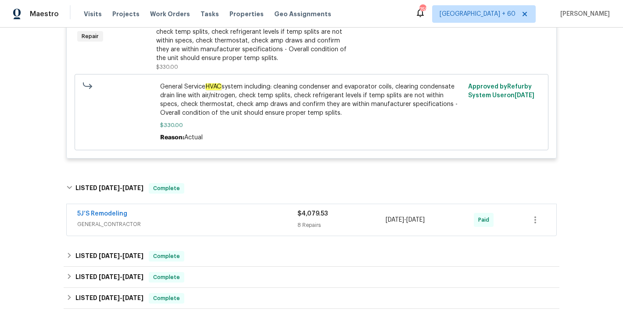
scroll to position [392, 0]
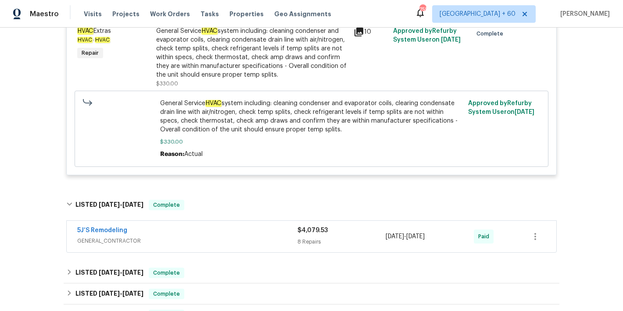
click at [263, 231] on div "5J’S Remodeling" at bounding box center [187, 231] width 220 height 11
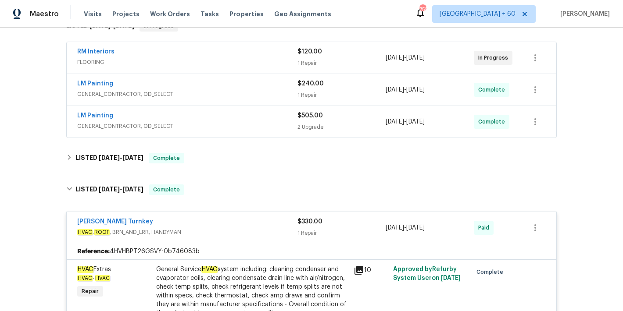
scroll to position [143, 0]
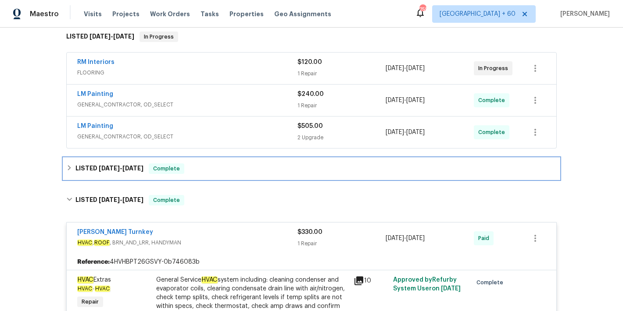
click at [233, 176] on div "LISTED 6/17/25 - 6/19/25 Complete" at bounding box center [311, 168] width 495 height 21
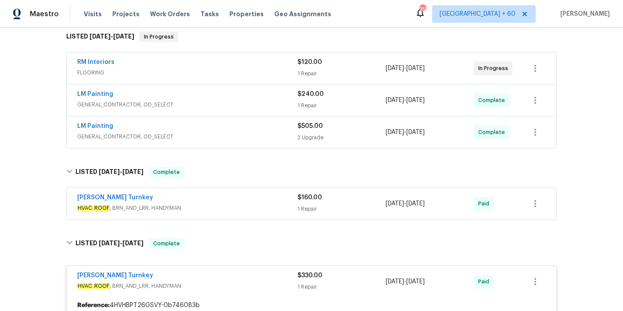
click at [259, 204] on span "HVAC , ROOF , BRN_AND_LRR, HANDYMAN" at bounding box center [187, 208] width 220 height 9
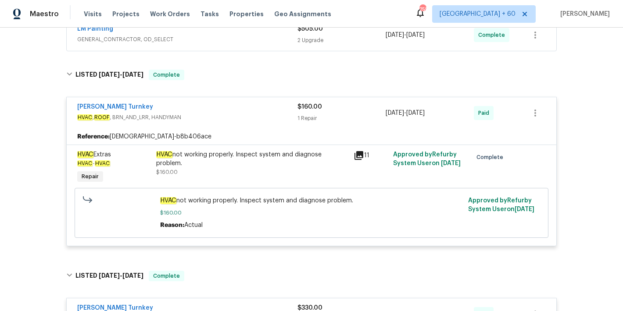
scroll to position [187, 0]
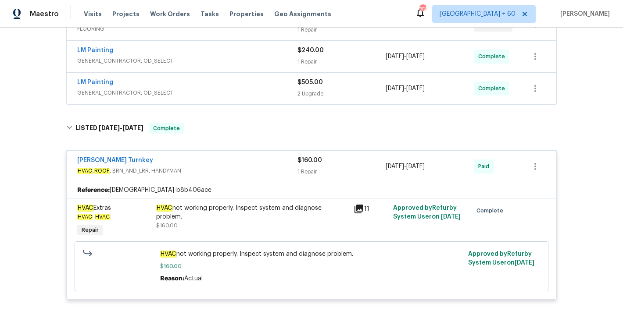
click at [268, 82] on div "LM Painting" at bounding box center [187, 83] width 220 height 11
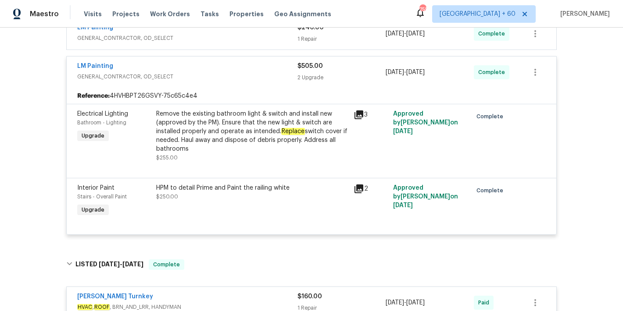
scroll to position [163, 0]
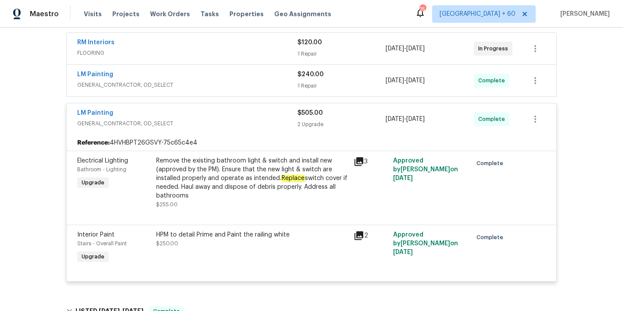
click at [256, 84] on span "GENERAL_CONTRACTOR, OD_SELECT" at bounding box center [187, 85] width 220 height 9
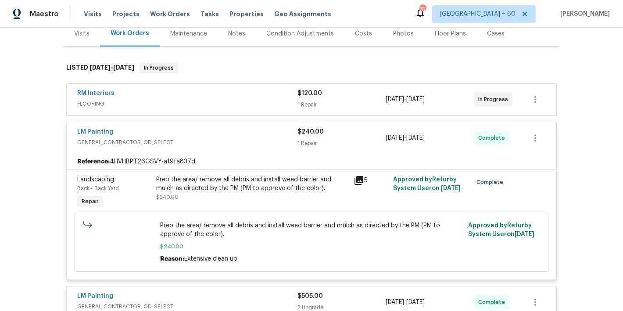
scroll to position [101, 0]
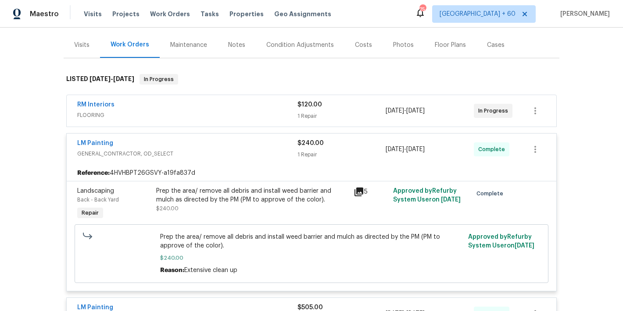
click at [271, 113] on span "FLOORING" at bounding box center [187, 115] width 220 height 9
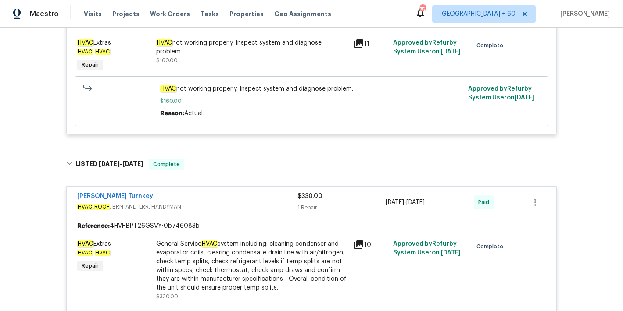
scroll to position [688, 0]
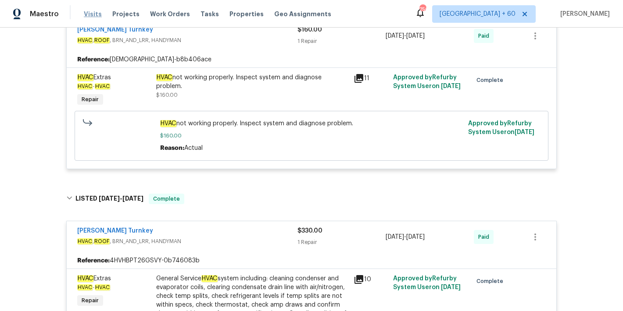
click at [89, 13] on span "Visits" at bounding box center [93, 14] width 18 height 9
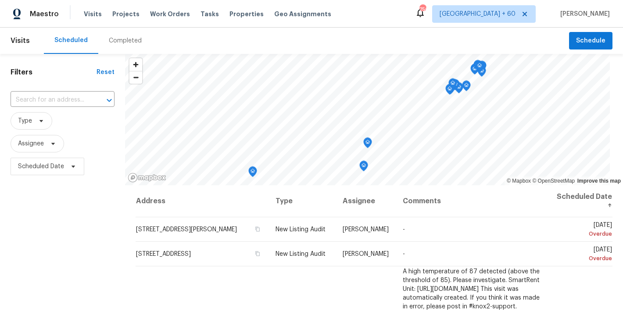
click at [127, 44] on div "Completed" at bounding box center [125, 40] width 33 height 9
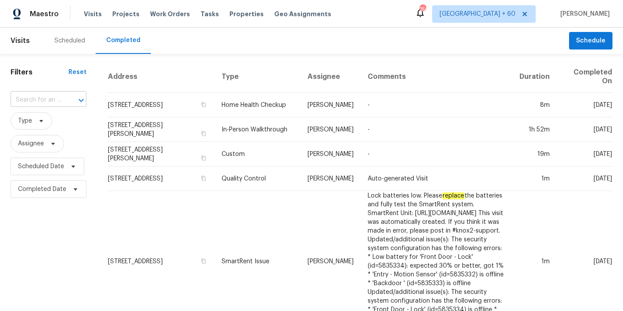
click at [38, 100] on input "text" at bounding box center [36, 100] width 51 height 14
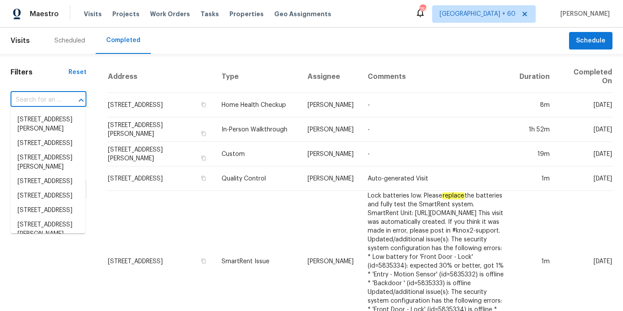
paste input "2007 Variations Dr NE, Atlanta, GA 30329"
type input "2007 Variations Dr NE, Atlanta, GA 30329"
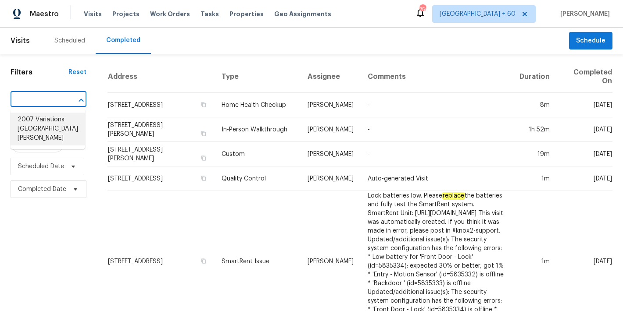
click at [32, 134] on li "2007 Variations Dr NE, Atlanta, GA 30329" at bounding box center [48, 129] width 75 height 33
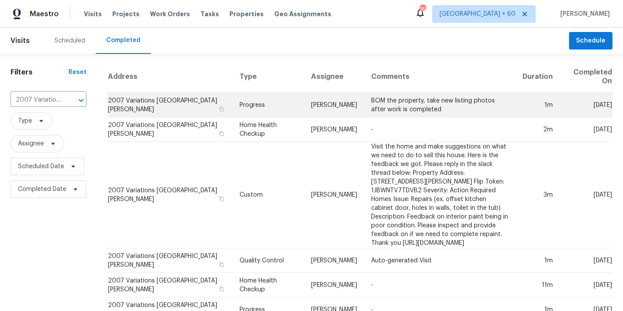
click at [115, 98] on td "2007 Variations Dr NE, Atlanta, GA 30329" at bounding box center [169, 105] width 125 height 25
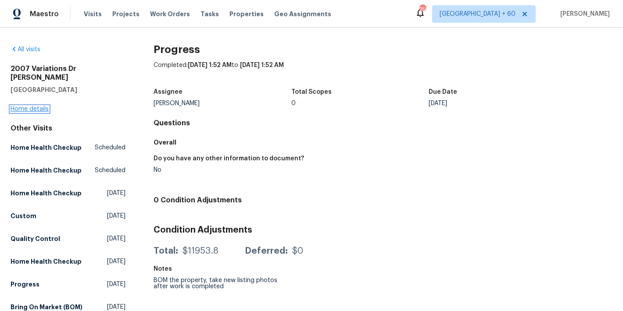
click at [36, 106] on link "Home details" at bounding box center [30, 109] width 38 height 6
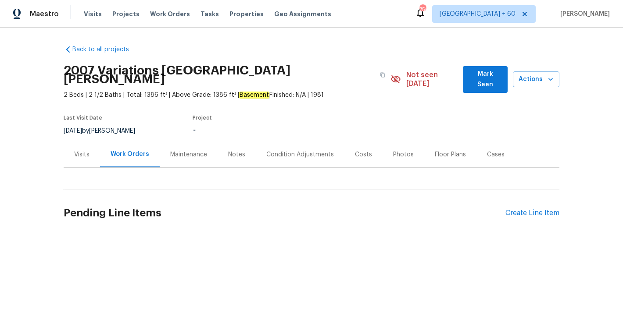
click at [484, 78] on span "Mark Seen" at bounding box center [485, 79] width 30 height 21
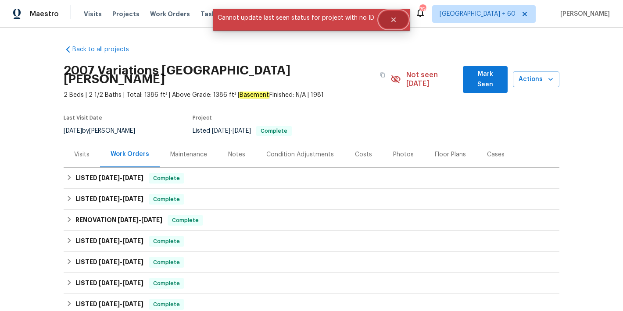
click at [391, 22] on icon "Close" at bounding box center [393, 19] width 7 height 7
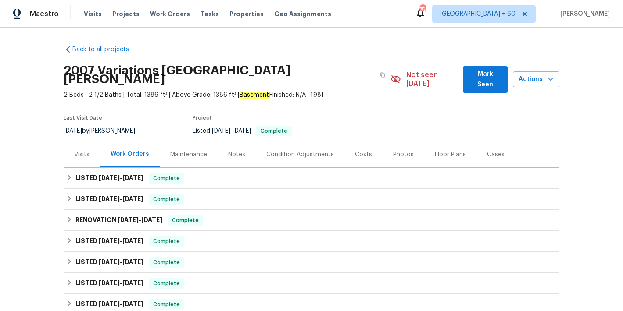
click at [489, 79] on span "Mark Seen" at bounding box center [485, 79] width 30 height 21
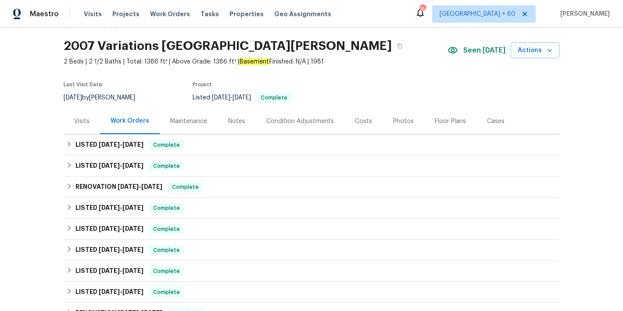
scroll to position [27, 0]
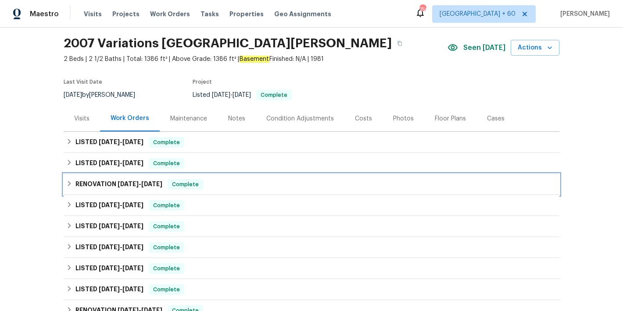
click at [235, 189] on div "RENOVATION 6/17/25 - 6/17/25 Complete" at bounding box center [311, 184] width 490 height 11
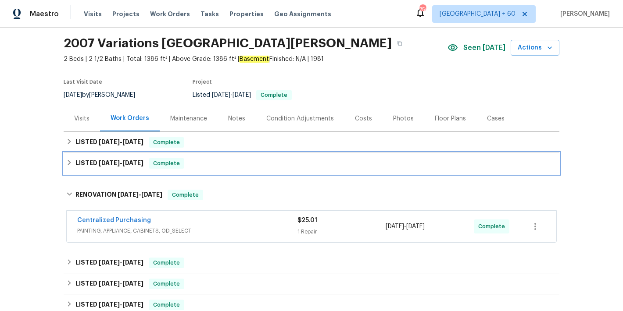
click at [214, 163] on div "LISTED 7/31/25 - 8/4/25 Complete" at bounding box center [311, 163] width 490 height 11
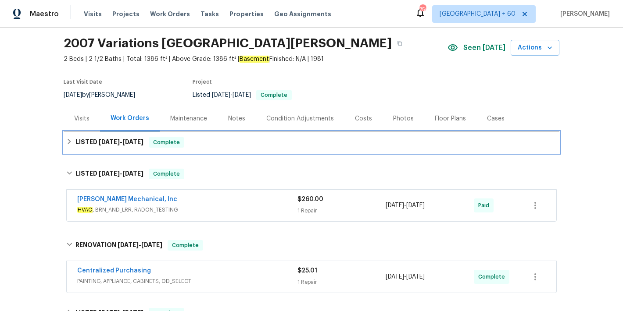
click at [246, 148] on div "LISTED 8/6/25 - 8/13/25 Complete" at bounding box center [311, 142] width 495 height 21
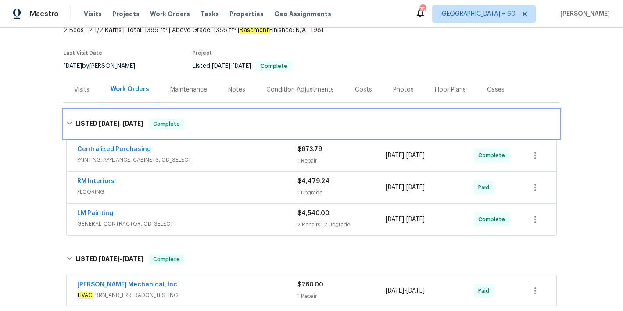
scroll to position [56, 0]
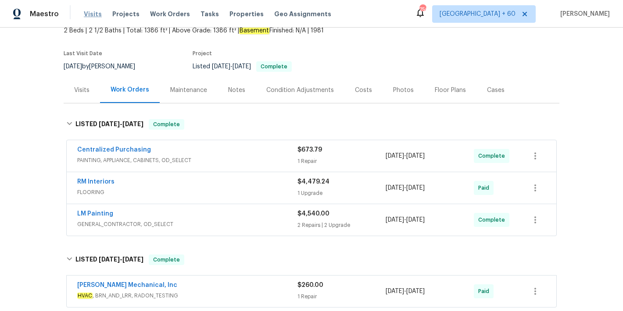
click at [92, 16] on span "Visits" at bounding box center [93, 14] width 18 height 9
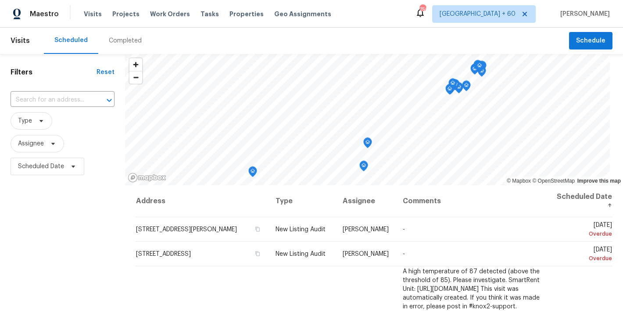
click at [125, 44] on div "Completed" at bounding box center [125, 40] width 33 height 9
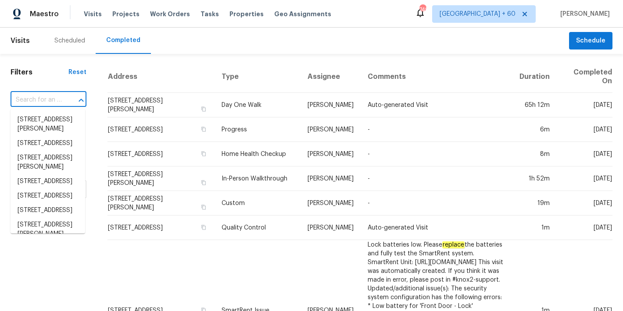
click at [46, 105] on input "text" at bounding box center [36, 100] width 51 height 14
paste input "155 Bonham Rd, Cincinnati, OH 45215"
type input "155 Bonham Rd, Cincinnati, OH 45215"
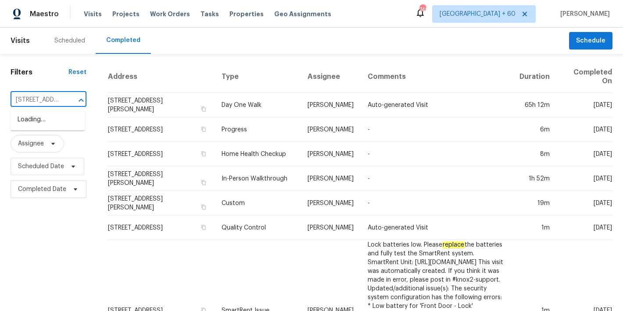
scroll to position [0, 63]
click at [40, 123] on li "155 Bonham Rd, Cincinnati, OH 45215" at bounding box center [48, 125] width 75 height 24
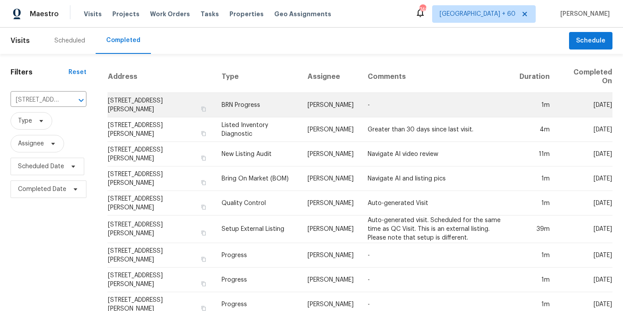
click at [143, 100] on td "155 Bonham Rd, Cincinnati, OH 45215" at bounding box center [160, 105] width 107 height 25
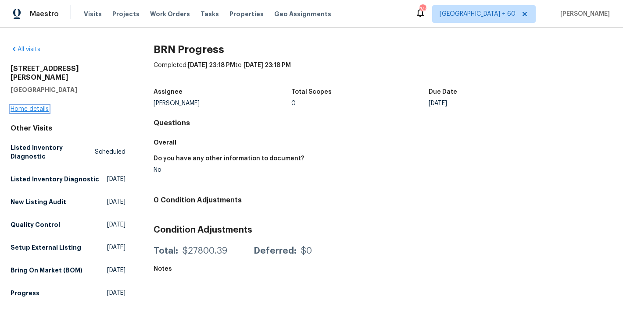
click at [31, 106] on link "Home details" at bounding box center [30, 109] width 38 height 6
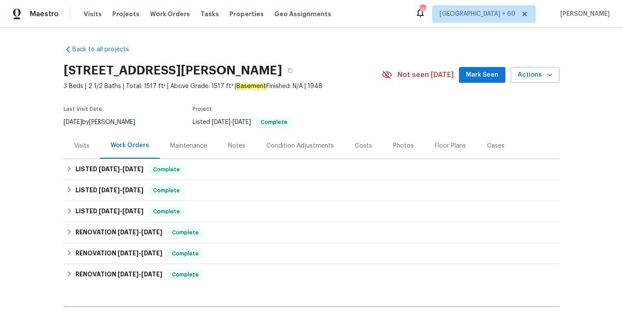
click at [470, 76] on span "Mark Seen" at bounding box center [482, 75] width 32 height 11
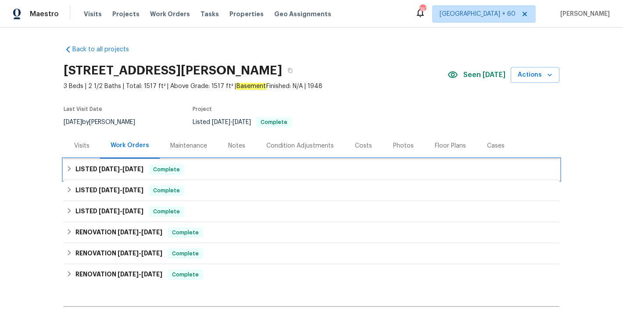
click at [192, 167] on div "LISTED 8/27/25 - 9/3/25 Complete" at bounding box center [311, 169] width 490 height 11
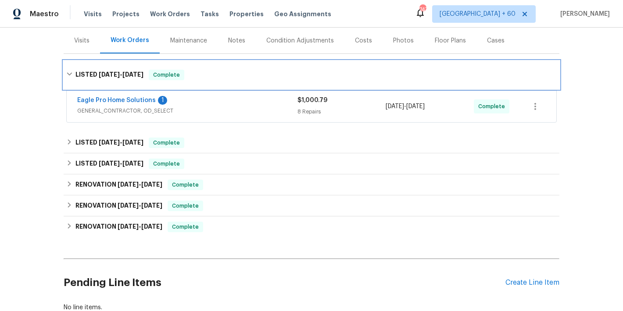
scroll to position [120, 0]
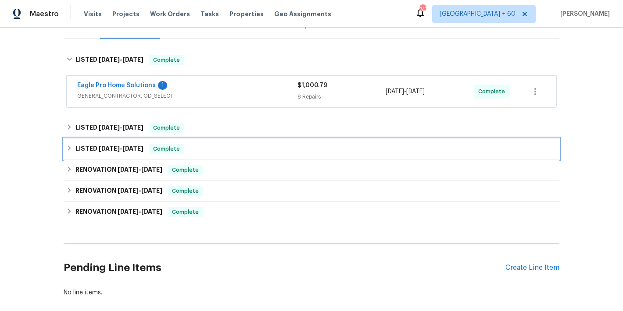
click at [217, 155] on div "LISTED 8/18/25 - 8/22/25 Complete" at bounding box center [311, 149] width 495 height 21
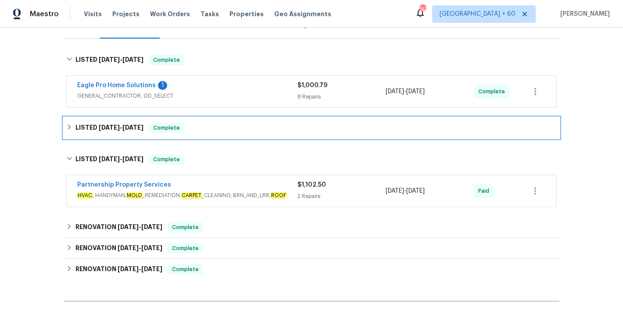
click at [211, 122] on div "LISTED 8/18/25 - 8/22/25 Complete" at bounding box center [311, 127] width 495 height 21
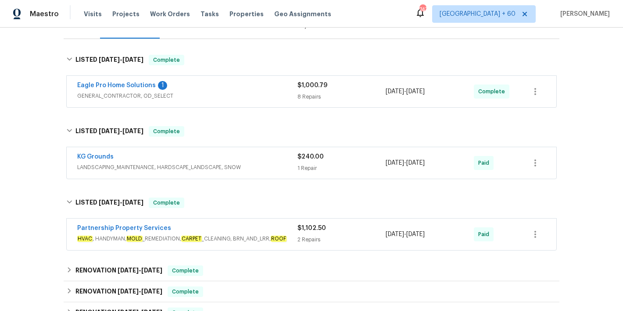
click at [288, 91] on div "Eagle Pro Home Solutions 1" at bounding box center [187, 86] width 220 height 11
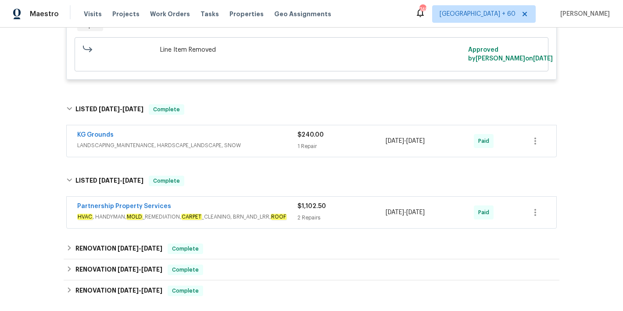
scroll to position [954, 0]
click at [587, 128] on div "Back to all projects 155 Bonham Rd, Cincinnati, OH 45215 3 Beds | 2 1/2 Baths |…" at bounding box center [311, 170] width 623 height 284
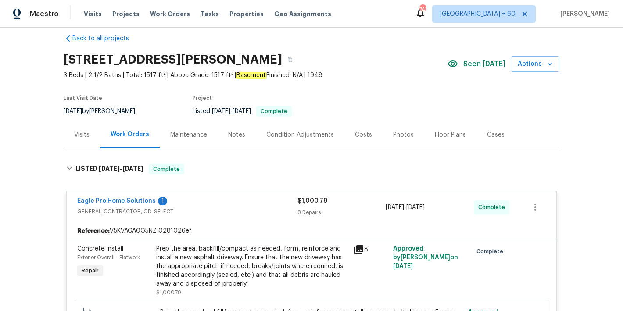
scroll to position [0, 0]
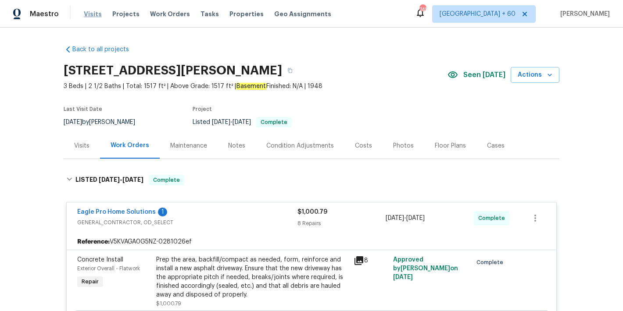
click at [92, 15] on span "Visits" at bounding box center [93, 14] width 18 height 9
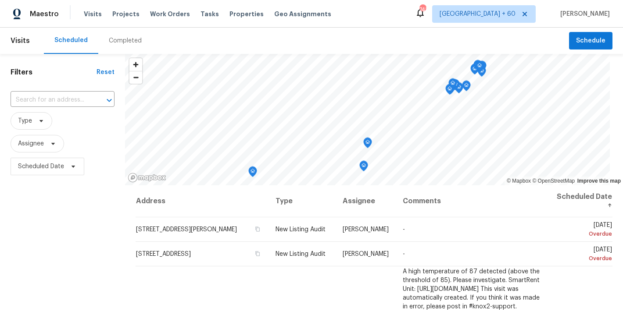
click at [128, 50] on div "Completed" at bounding box center [125, 41] width 54 height 26
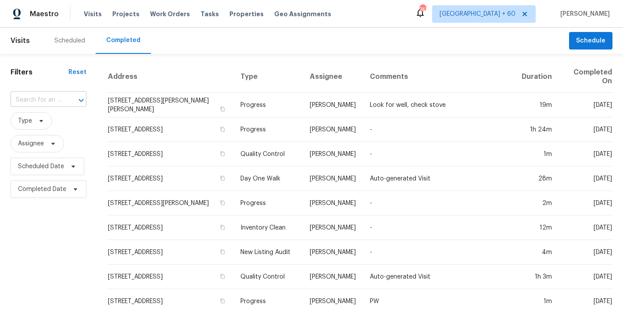
click at [25, 100] on input "text" at bounding box center [36, 100] width 51 height 14
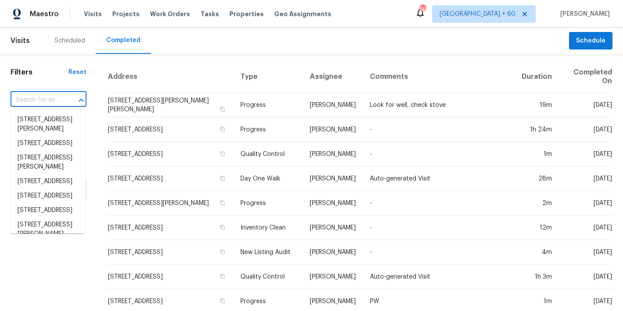
paste input "4025 Scofield Dr, Raleigh, NC 27610"
type input "4025 Scofield Dr, Raleigh, NC 27610"
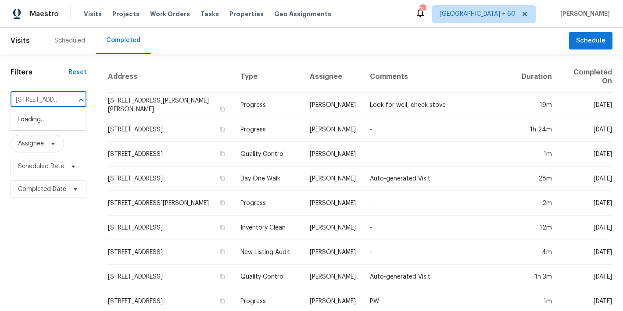
scroll to position [0, 58]
click at [46, 128] on li "4025 Scofield Dr, Raleigh, NC 27610" at bounding box center [48, 125] width 75 height 24
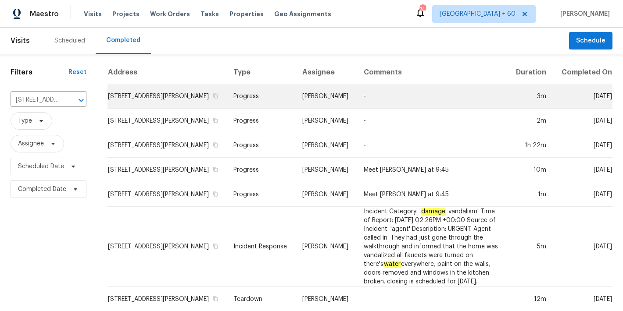
click at [133, 100] on td "4025 Scofield Dr, Raleigh, NC 27610" at bounding box center [166, 96] width 119 height 25
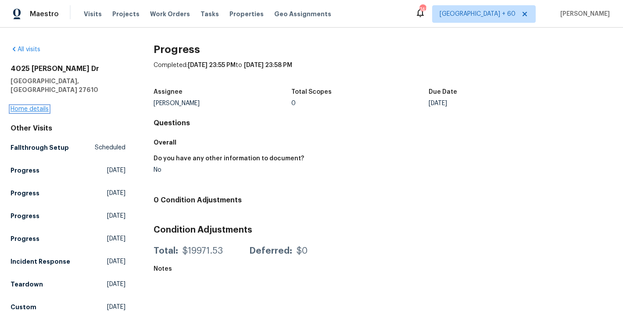
click at [24, 106] on link "Home details" at bounding box center [30, 109] width 38 height 6
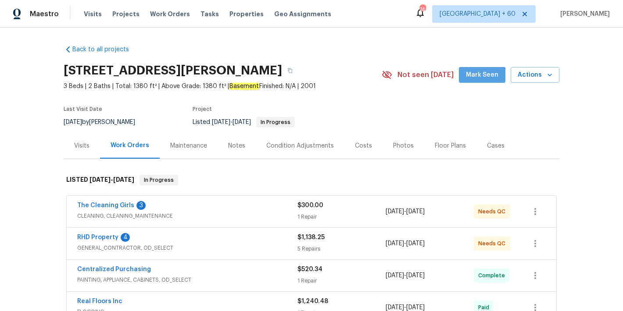
click at [476, 80] on button "Mark Seen" at bounding box center [482, 75] width 46 height 16
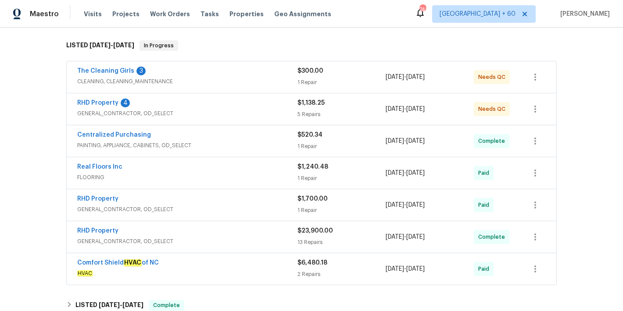
scroll to position [160, 0]
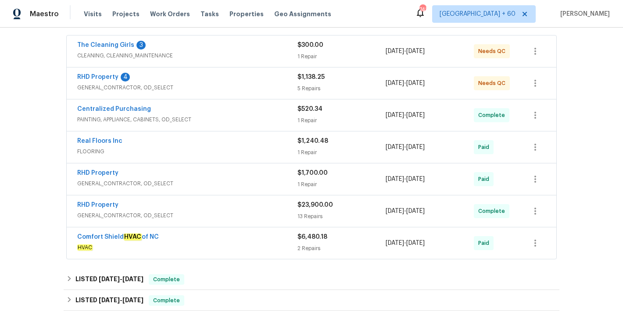
click at [188, 145] on div "Real Floors Inc" at bounding box center [187, 142] width 220 height 11
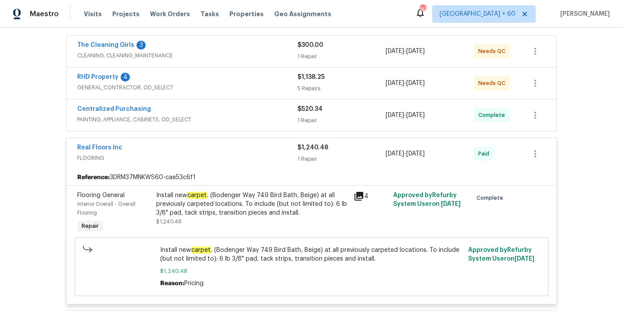
scroll to position [139, 0]
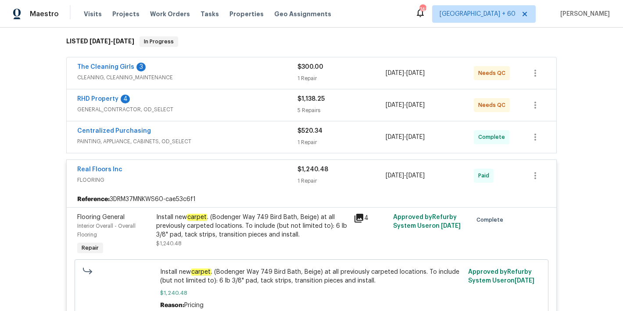
click at [246, 134] on div "Centralized Purchasing" at bounding box center [187, 132] width 220 height 11
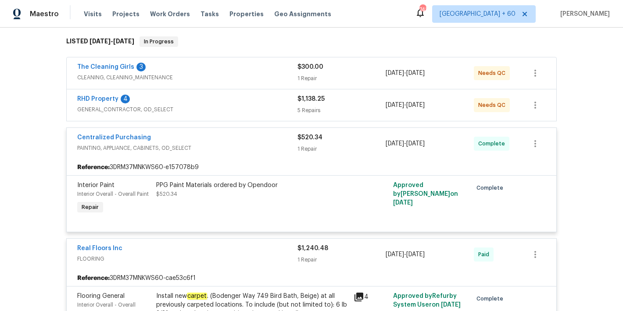
click at [267, 102] on div "RHD Property 4" at bounding box center [187, 100] width 220 height 11
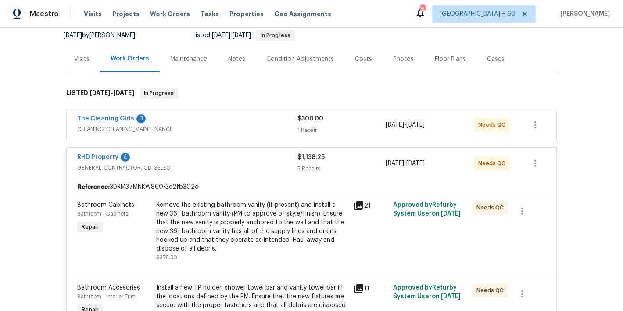
scroll to position [56, 0]
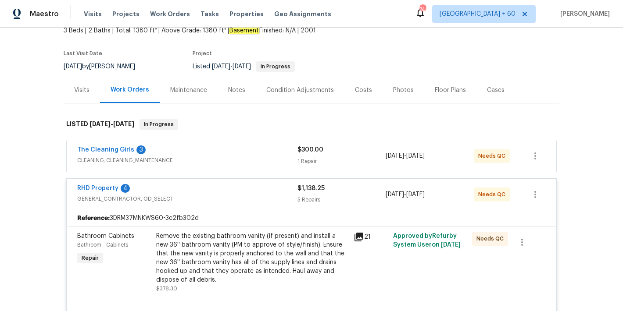
click at [260, 158] on span "CLEANING, CLEANING_MAINTENANCE" at bounding box center [187, 160] width 220 height 9
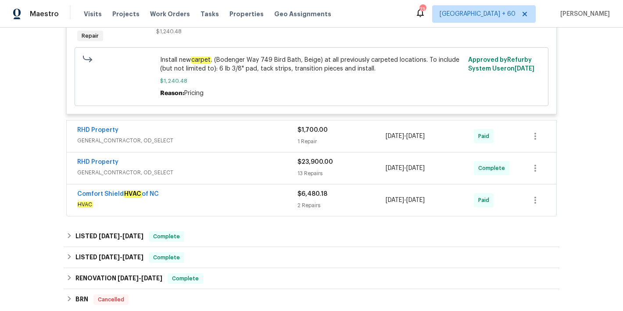
scroll to position [985, 0]
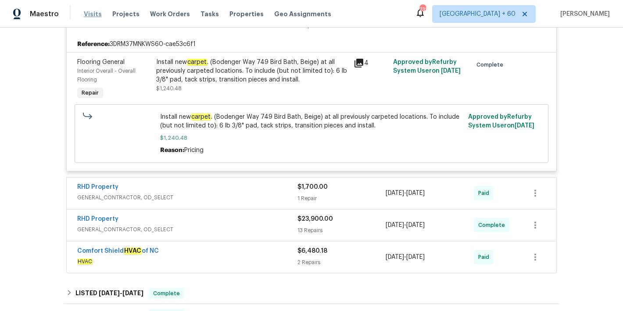
click at [96, 15] on span "Visits" at bounding box center [93, 14] width 18 height 9
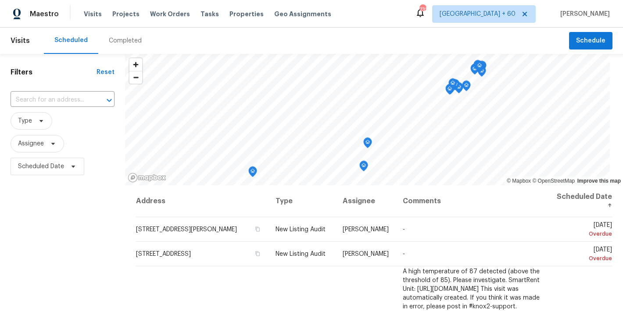
click at [129, 39] on div "Completed" at bounding box center [125, 40] width 33 height 9
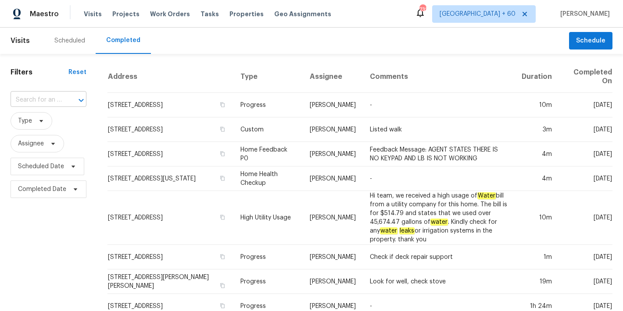
click at [39, 104] on input "text" at bounding box center [36, 100] width 51 height 14
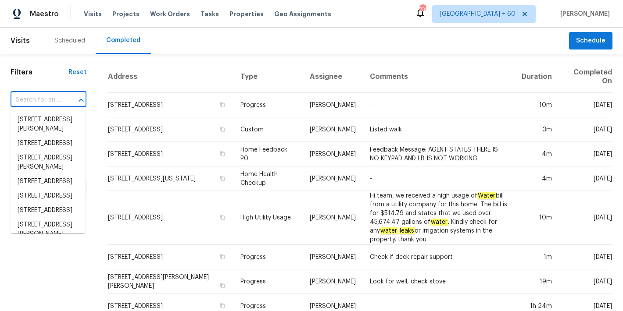
paste input "[STREET_ADDRESS][PERSON_NAME]"
type input "[STREET_ADDRESS][PERSON_NAME]"
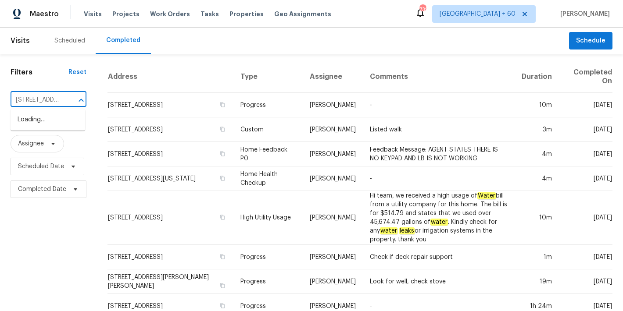
scroll to position [0, 71]
click at [41, 118] on li "[STREET_ADDRESS][PERSON_NAME]" at bounding box center [48, 125] width 75 height 24
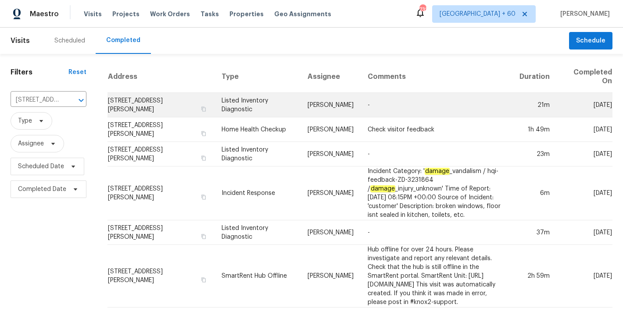
click at [124, 102] on td "[STREET_ADDRESS][PERSON_NAME]" at bounding box center [160, 105] width 107 height 25
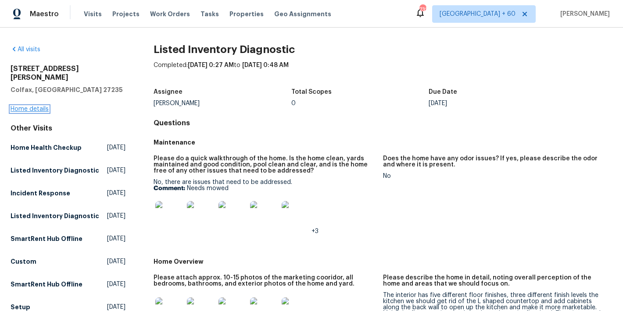
click at [28, 106] on link "Home details" at bounding box center [30, 109] width 38 height 6
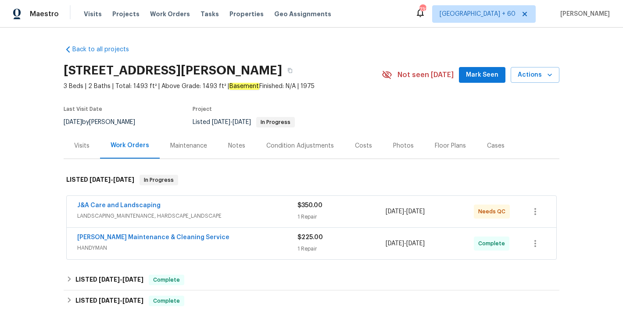
click at [484, 77] on span "Mark Seen" at bounding box center [482, 75] width 32 height 11
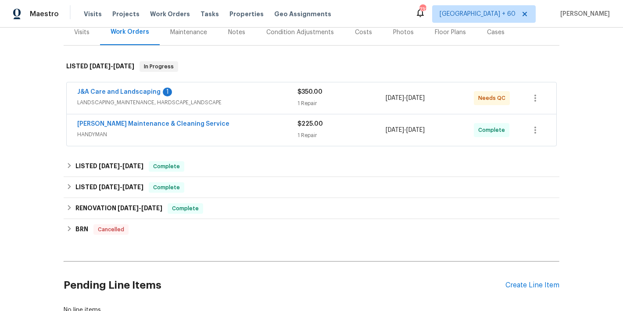
scroll to position [113, 0]
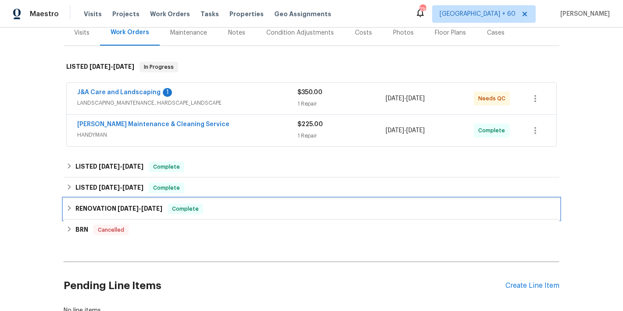
click at [225, 210] on div "RENOVATION [DATE] - [DATE] Complete" at bounding box center [311, 209] width 490 height 11
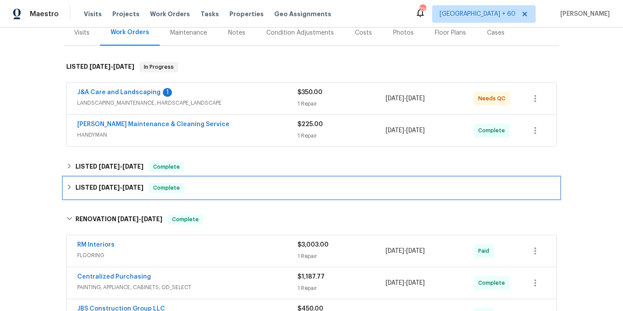
click at [206, 194] on div "LISTED [DATE] - [DATE] Complete" at bounding box center [311, 188] width 495 height 21
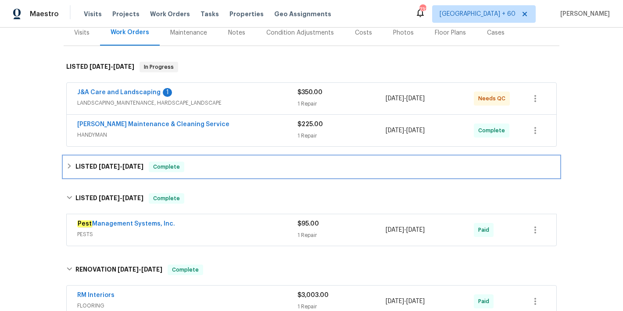
click at [211, 169] on div "LISTED [DATE] - [DATE] Complete" at bounding box center [311, 167] width 490 height 11
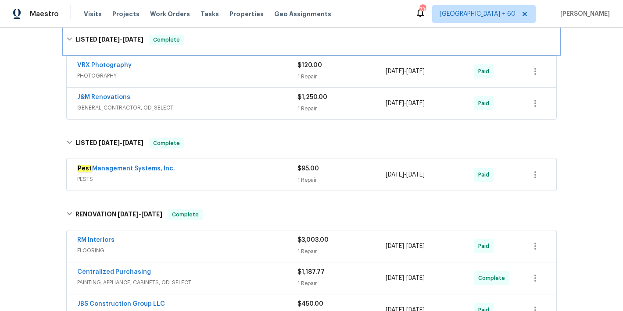
scroll to position [245, 0]
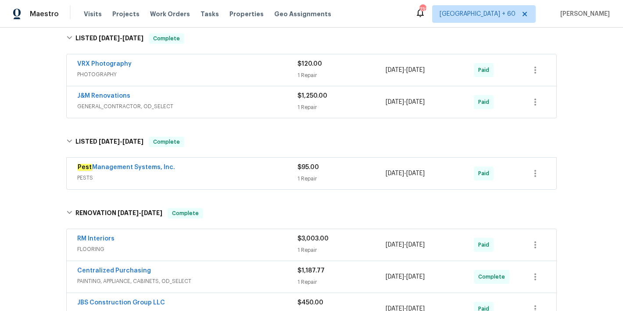
click at [286, 176] on span "PESTS" at bounding box center [187, 178] width 220 height 9
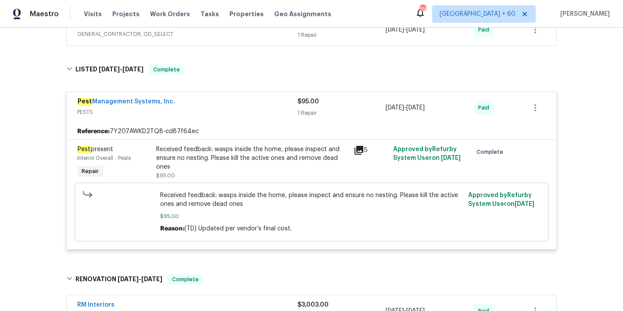
scroll to position [261, 0]
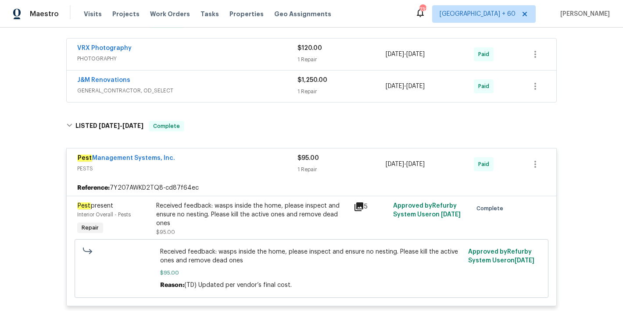
click at [271, 93] on span "GENERAL_CONTRACTOR, OD_SELECT" at bounding box center [187, 90] width 220 height 9
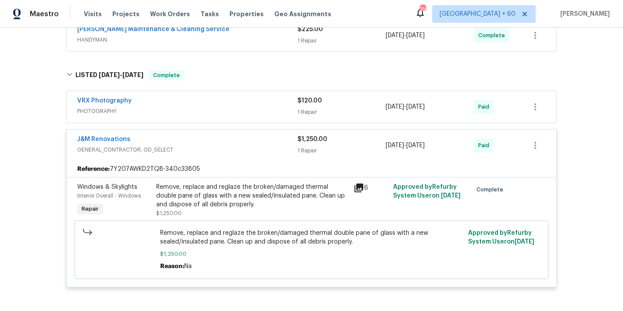
scroll to position [208, 0]
click at [265, 107] on div "VRX Photography" at bounding box center [187, 102] width 220 height 11
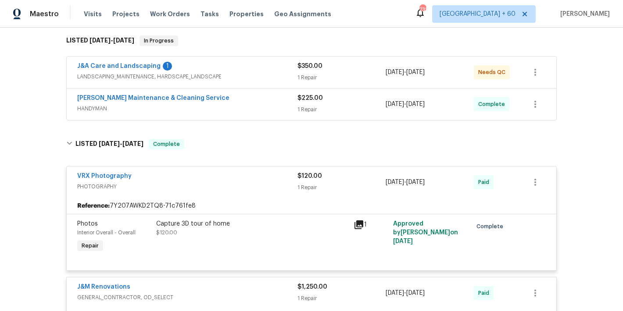
scroll to position [137, 0]
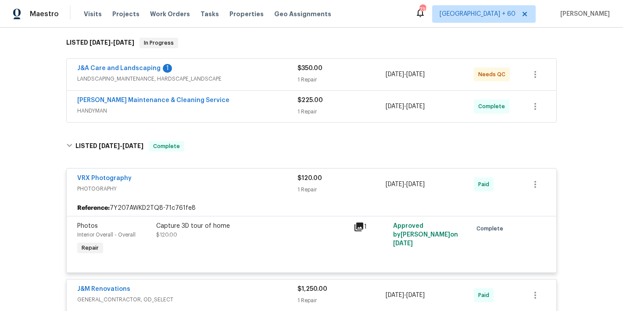
click at [284, 110] on span "HANDYMAN" at bounding box center [187, 111] width 220 height 9
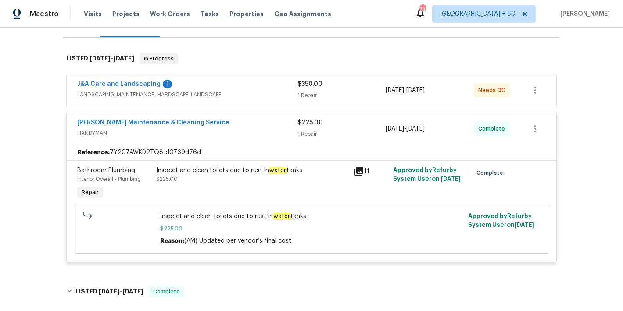
scroll to position [120, 0]
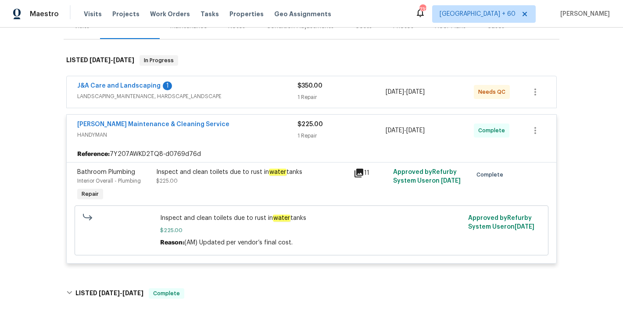
click at [279, 89] on div "J&A Care and Landscaping 1" at bounding box center [187, 87] width 220 height 11
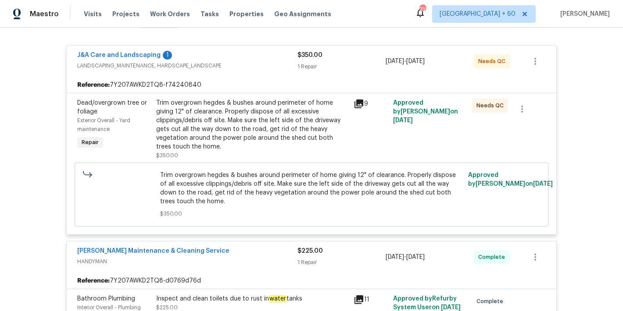
scroll to position [55, 0]
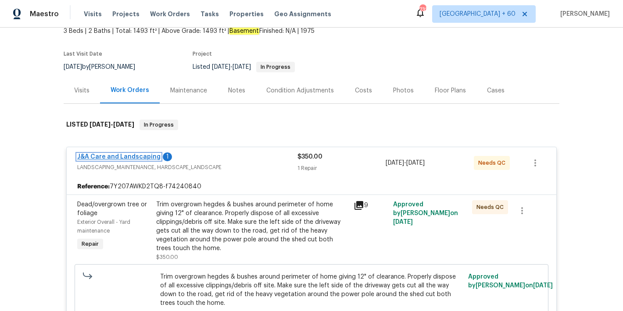
click at [141, 158] on link "J&A Care and Landscaping" at bounding box center [118, 157] width 83 height 6
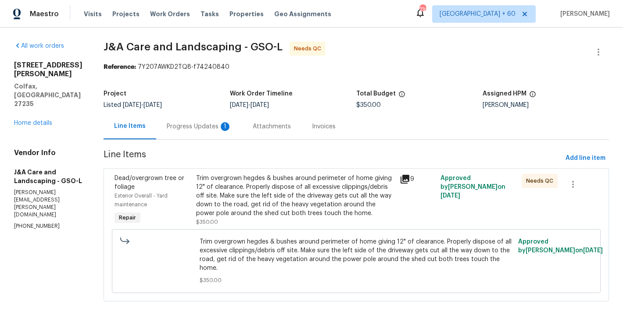
click at [216, 127] on div "Progress Updates 1" at bounding box center [199, 126] width 65 height 9
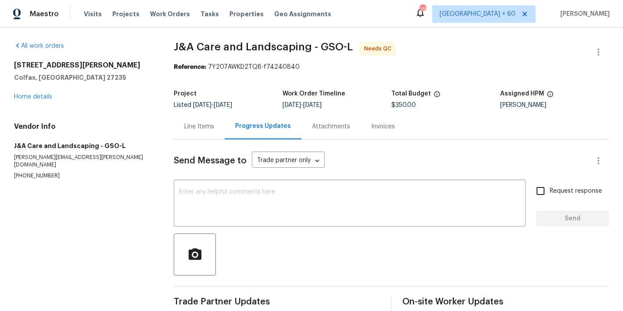
click at [195, 127] on div "Line Items" at bounding box center [199, 126] width 30 height 9
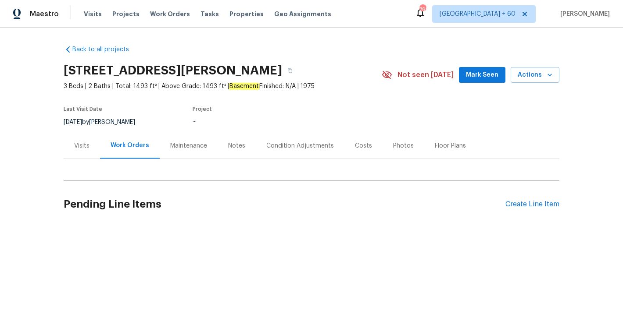
click at [472, 80] on button "Mark Seen" at bounding box center [482, 75] width 46 height 16
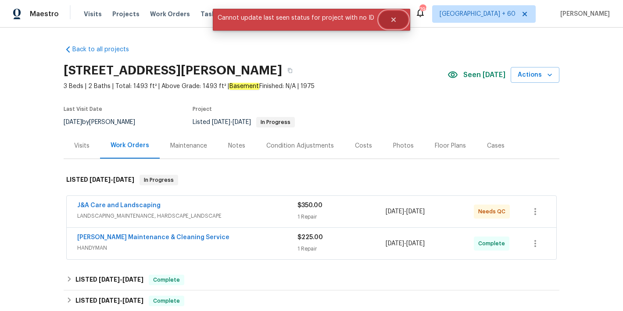
click at [391, 21] on icon "Close" at bounding box center [393, 20] width 4 height 4
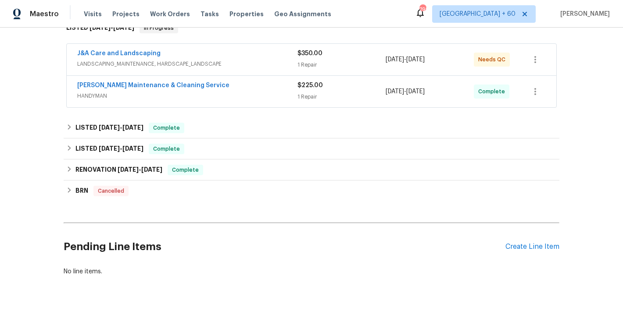
scroll to position [127, 0]
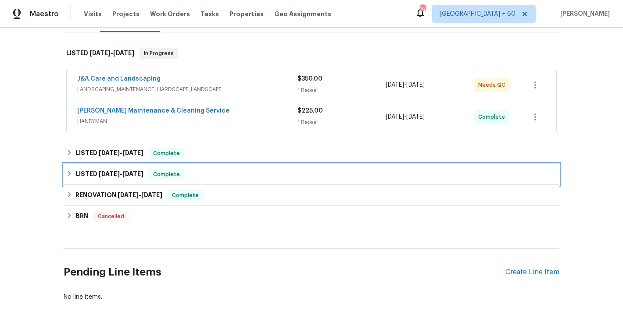
click at [217, 178] on div "LISTED [DATE] - [DATE] Complete" at bounding box center [311, 174] width 490 height 11
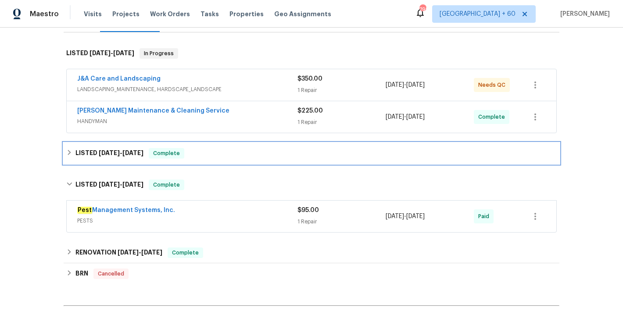
click at [205, 152] on div "LISTED [DATE] - [DATE] Complete" at bounding box center [311, 153] width 490 height 11
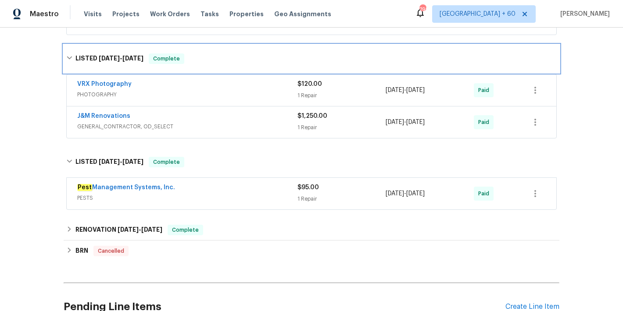
scroll to position [227, 0]
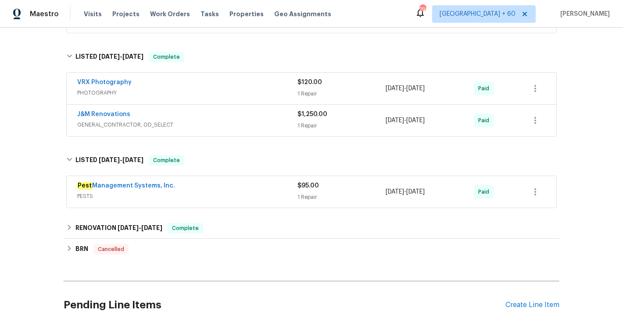
click at [268, 193] on span "PESTS" at bounding box center [187, 196] width 220 height 9
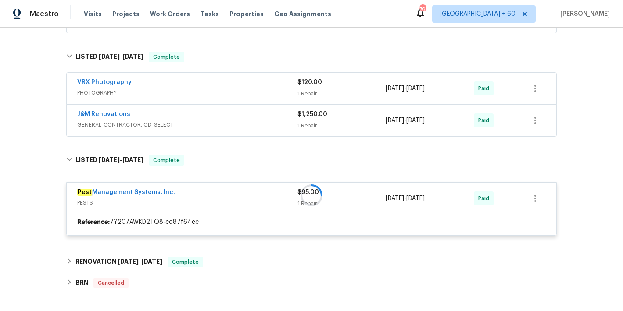
click at [254, 121] on span "GENERAL_CONTRACTOR, OD_SELECT" at bounding box center [187, 125] width 220 height 9
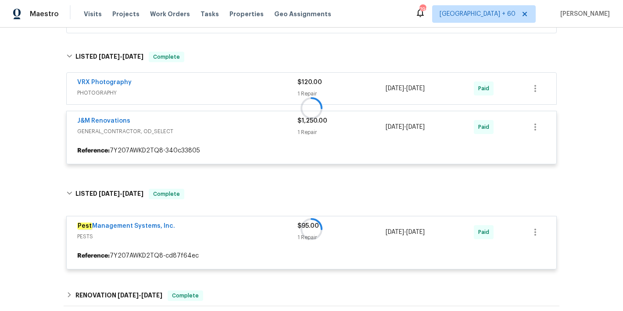
scroll to position [210, 0]
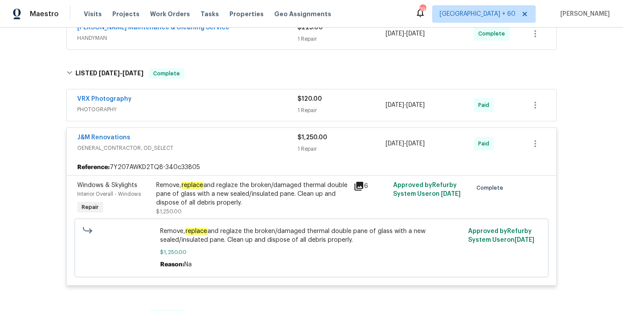
click at [265, 106] on span "PHOTOGRAPHY" at bounding box center [187, 109] width 220 height 9
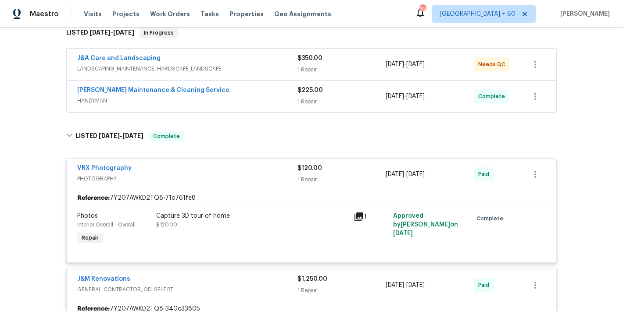
scroll to position [142, 0]
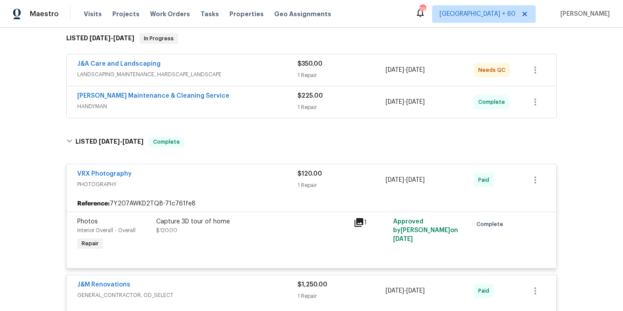
click at [262, 107] on span "HANDYMAN" at bounding box center [187, 106] width 220 height 9
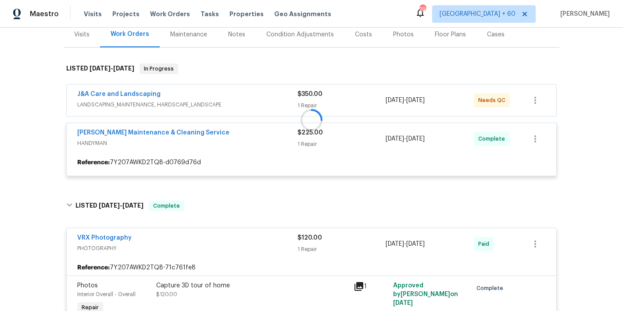
scroll to position [102, 0]
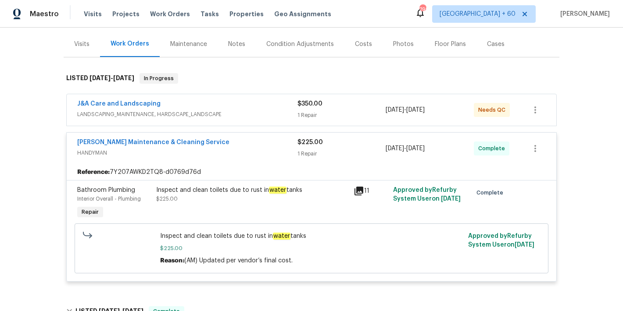
click at [263, 112] on span "LANDSCAPING_MAINTENANCE, HARDSCAPE_LANDSCAPE" at bounding box center [187, 114] width 220 height 9
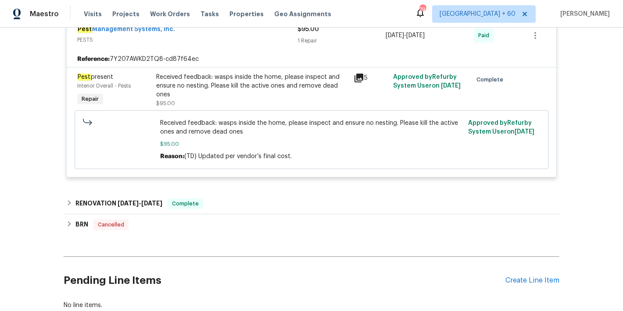
scroll to position [902, 0]
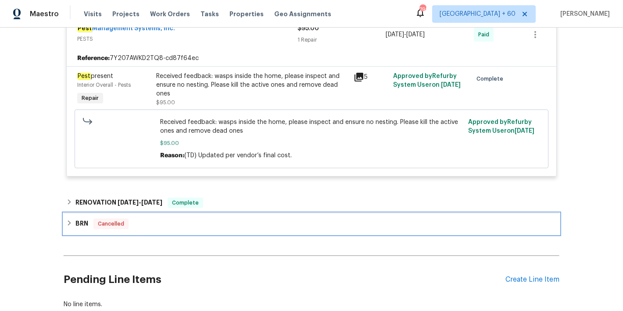
click at [142, 231] on div "BRN Cancelled" at bounding box center [311, 224] width 495 height 21
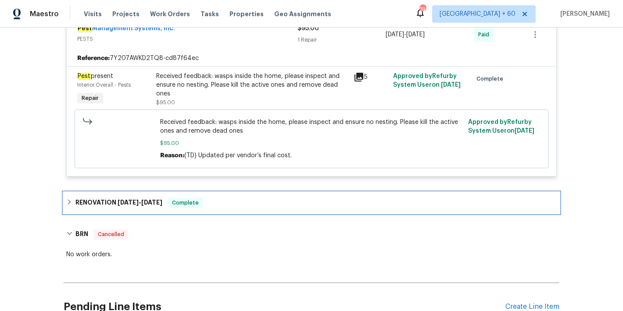
click at [218, 211] on div "RENOVATION [DATE] - [DATE] Complete" at bounding box center [311, 202] width 495 height 21
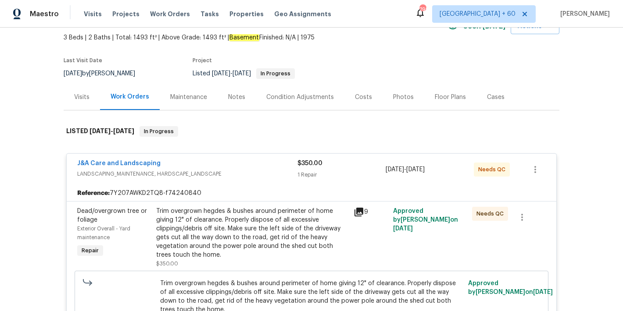
scroll to position [30, 0]
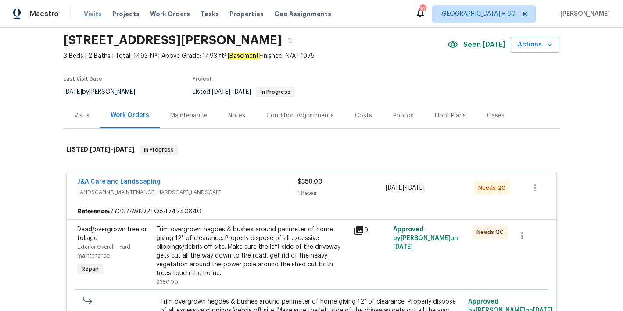
click at [94, 14] on span "Visits" at bounding box center [93, 14] width 18 height 9
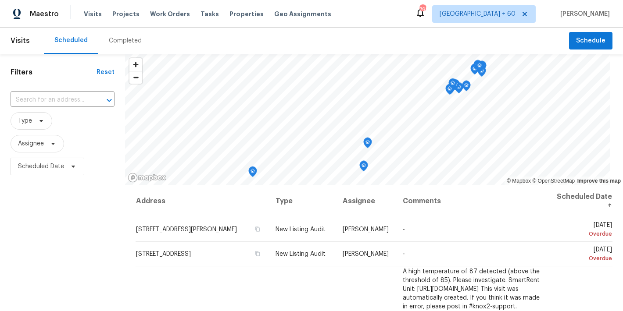
click at [124, 42] on div "Completed" at bounding box center [125, 40] width 33 height 9
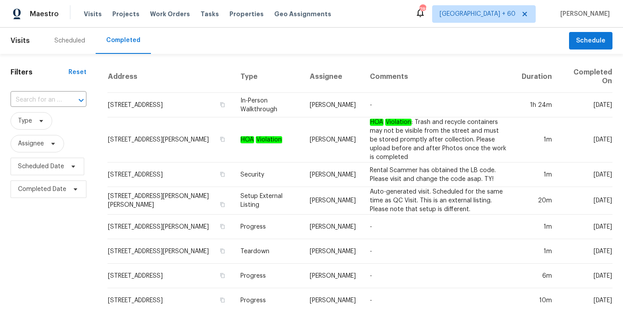
click at [238, 49] on div "Scheduled Completed" at bounding box center [306, 41] width 525 height 26
